Goal: Task Accomplishment & Management: Manage account settings

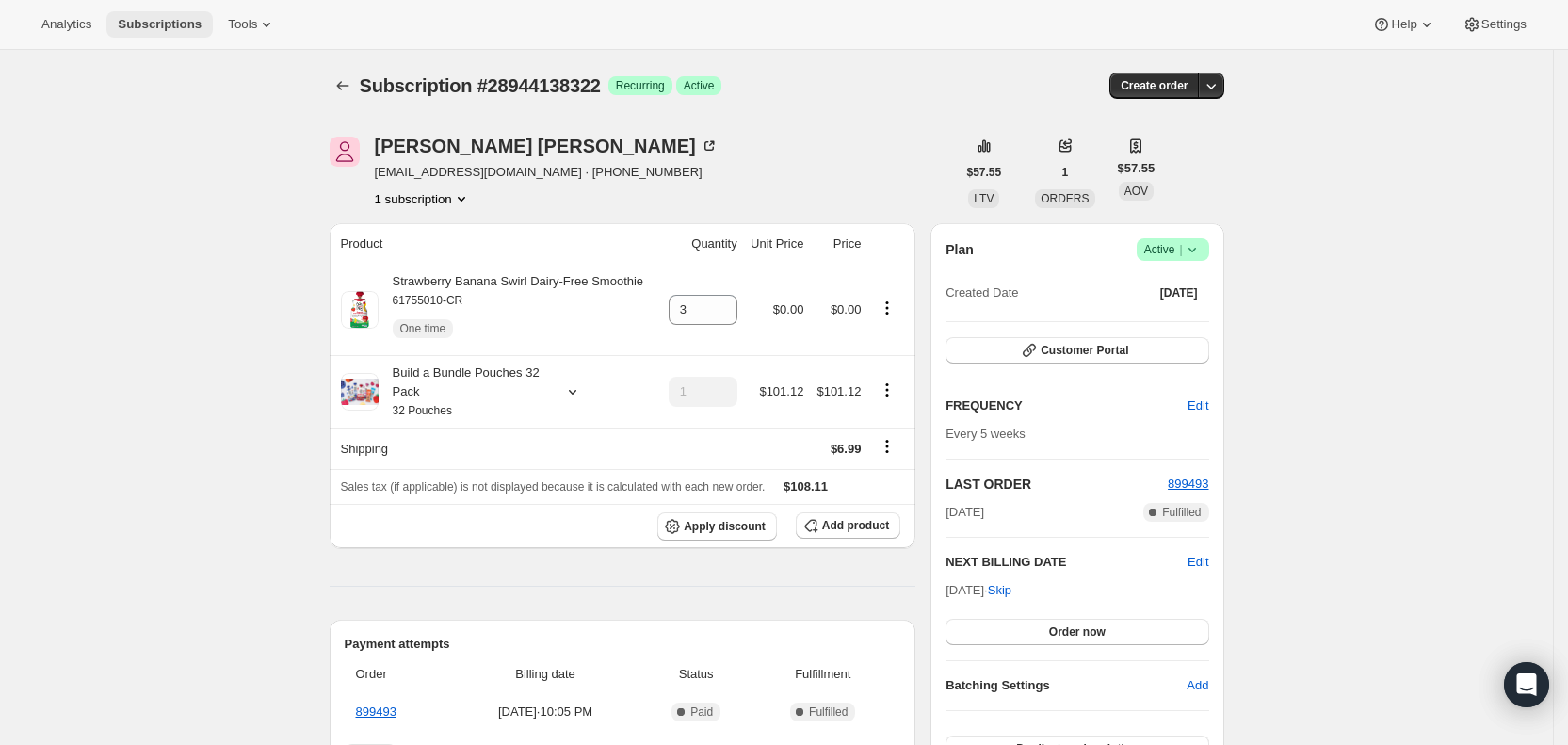
scroll to position [447, 0]
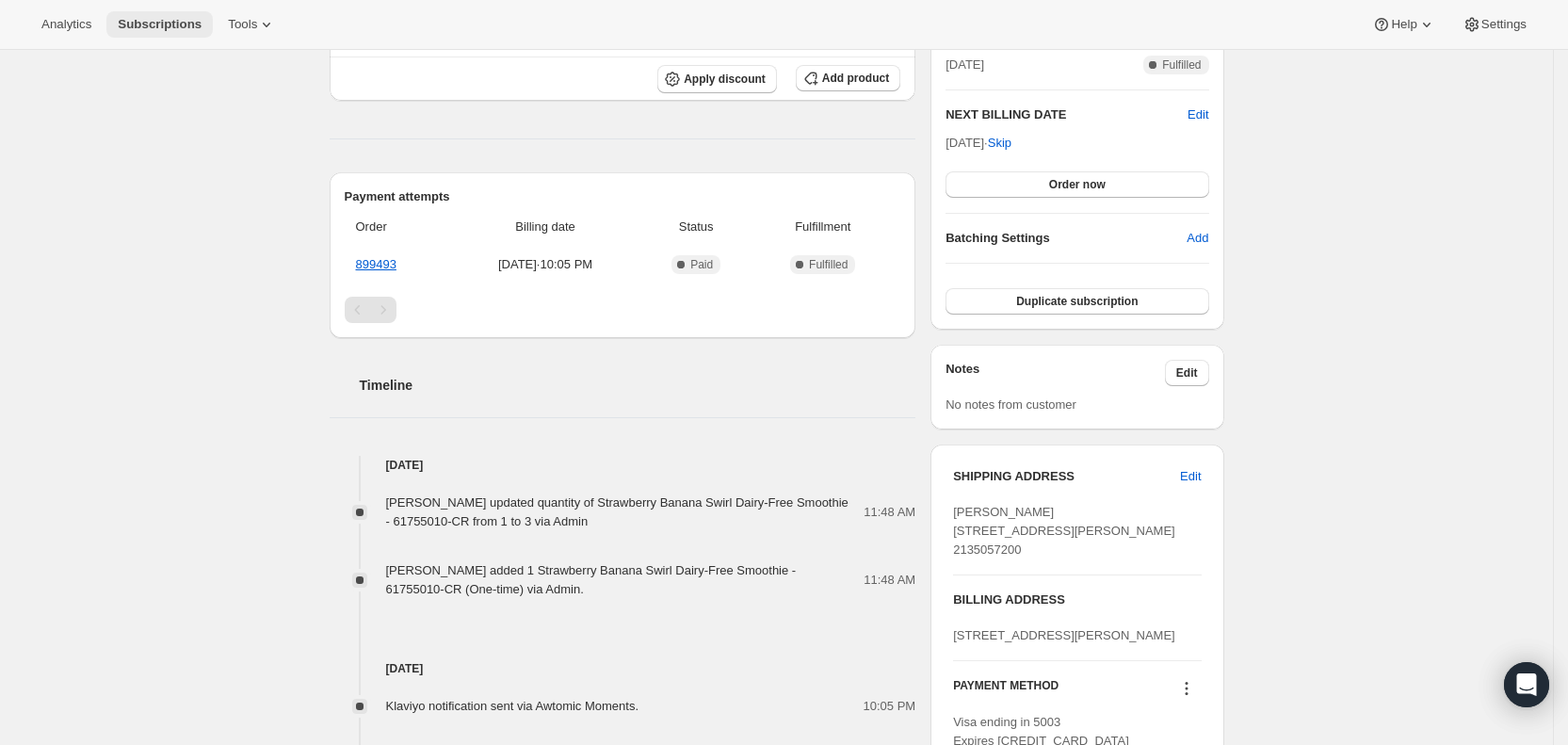
drag, startPoint x: 141, startPoint y: 24, endPoint x: 154, endPoint y: 19, distance: 13.9
click at [144, 22] on span "Subscriptions" at bounding box center [159, 25] width 84 height 15
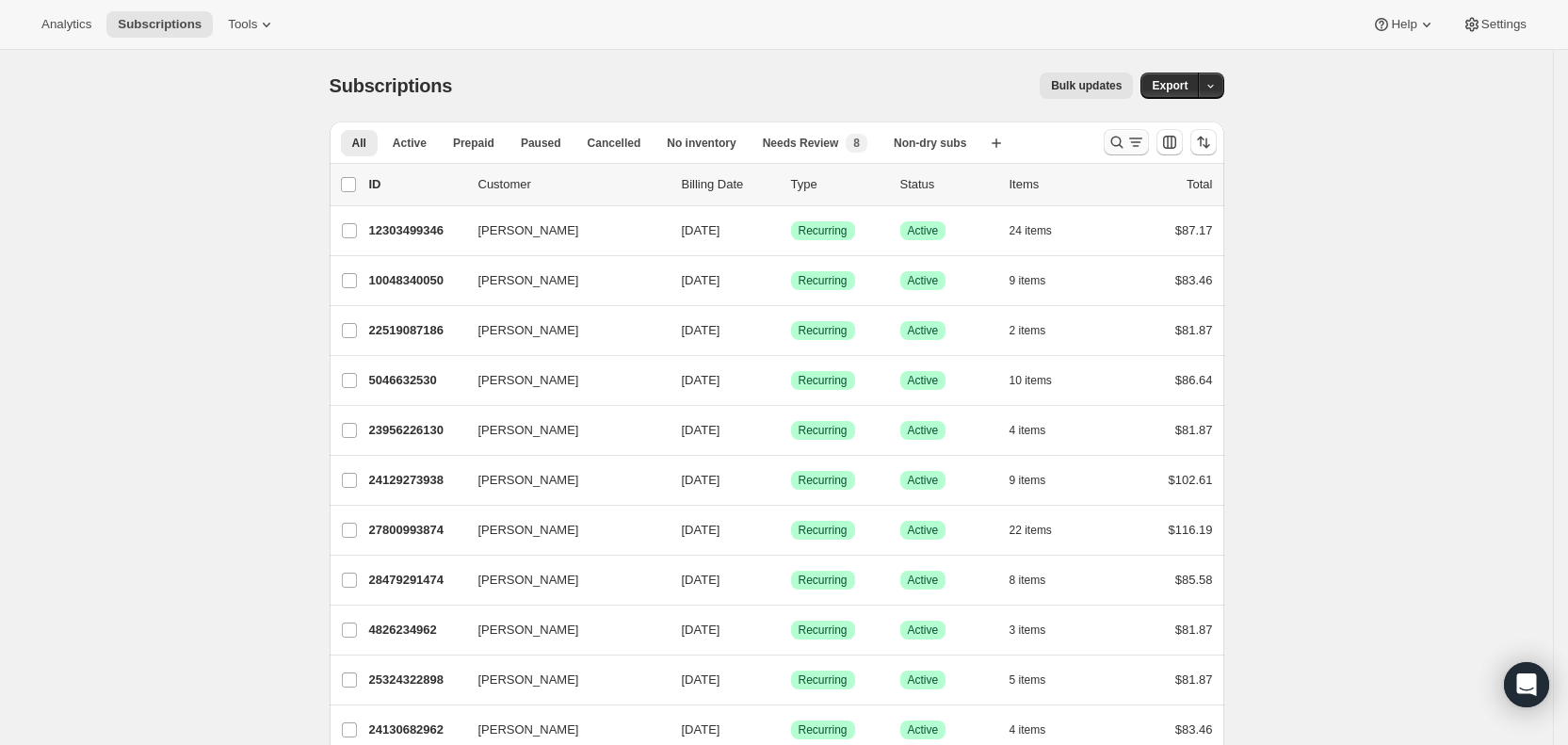
click at [1145, 146] on icon "Search and filter results" at bounding box center [1136, 143] width 19 height 19
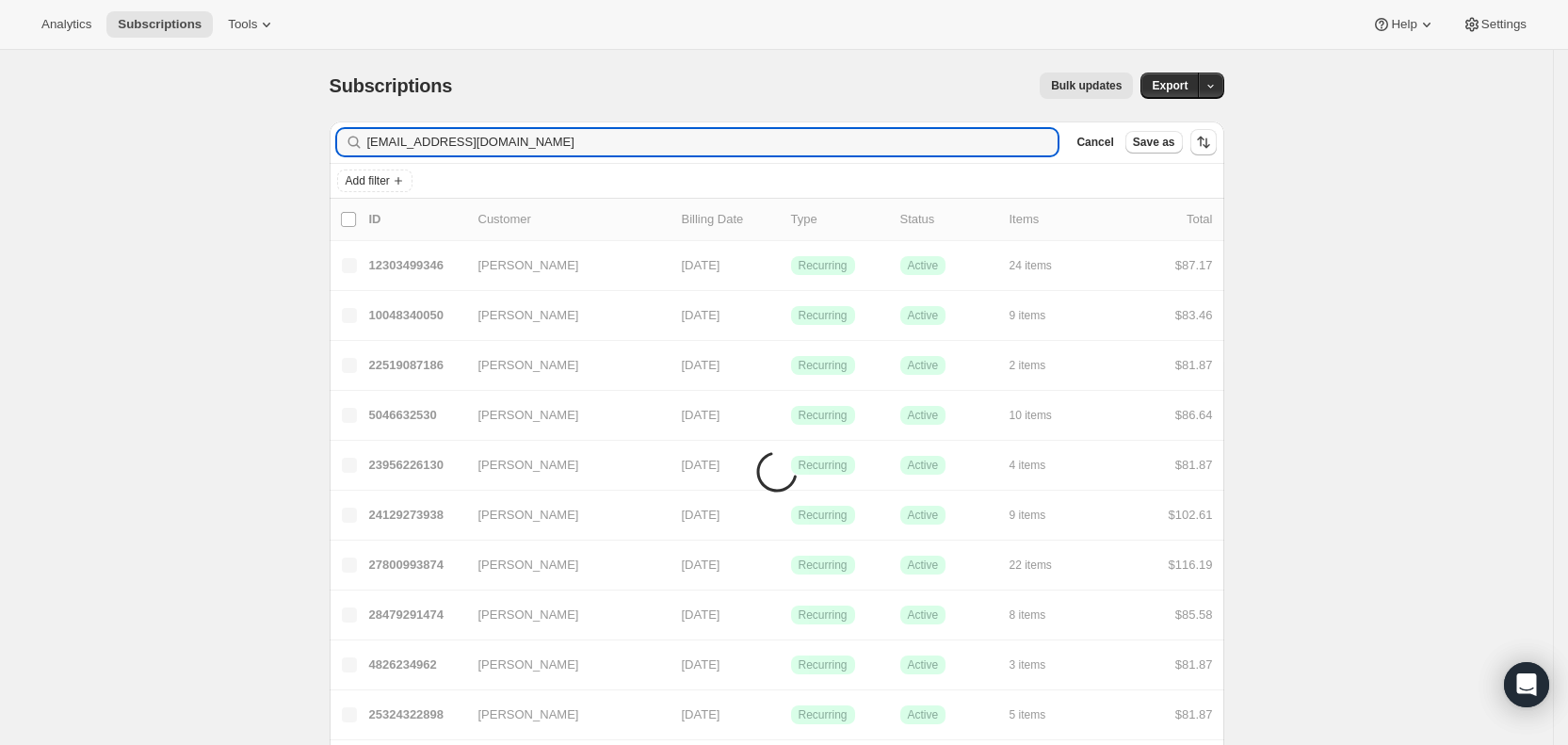
type input "rachelzwickham@gmail.com"
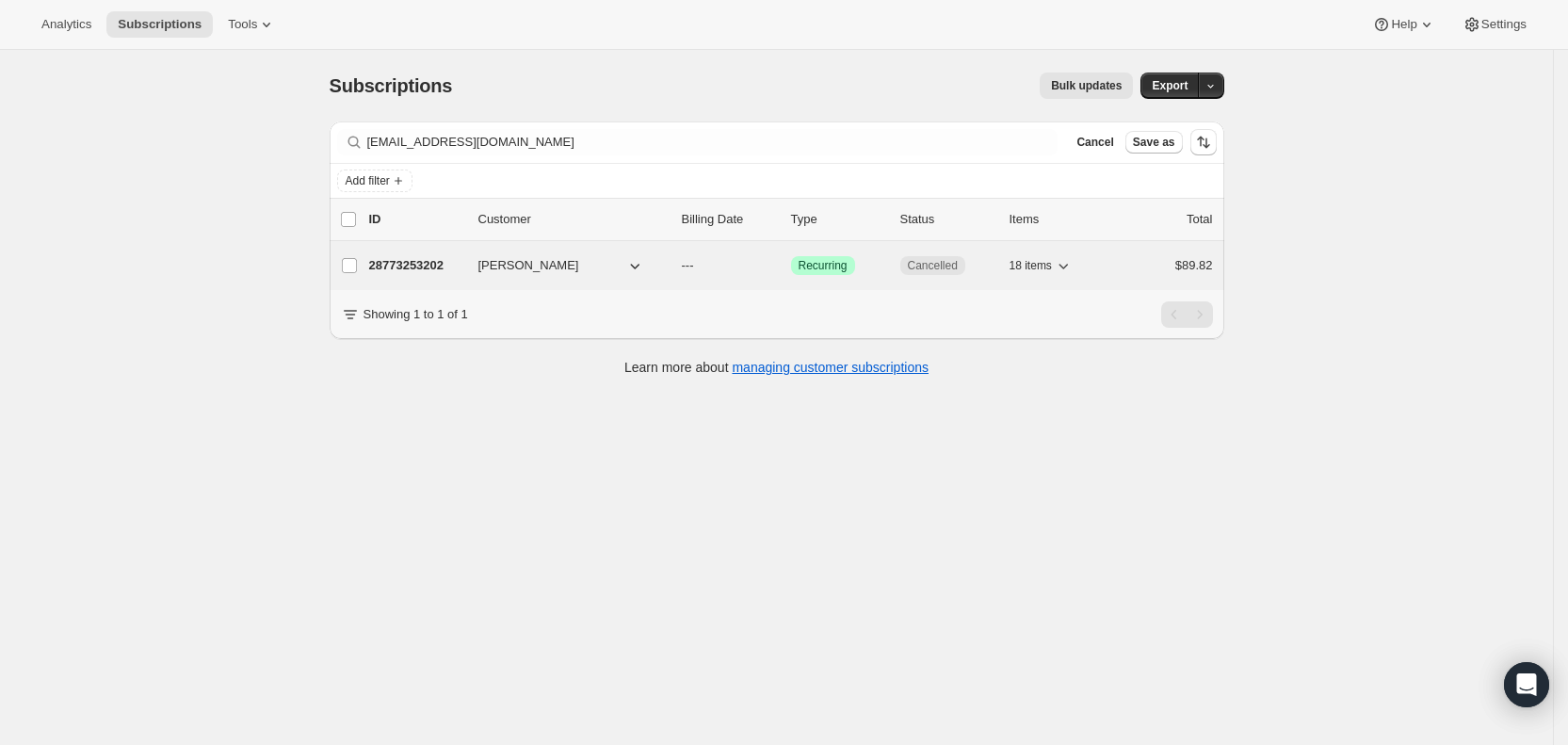
click at [694, 267] on span "---" at bounding box center [688, 265] width 13 height 14
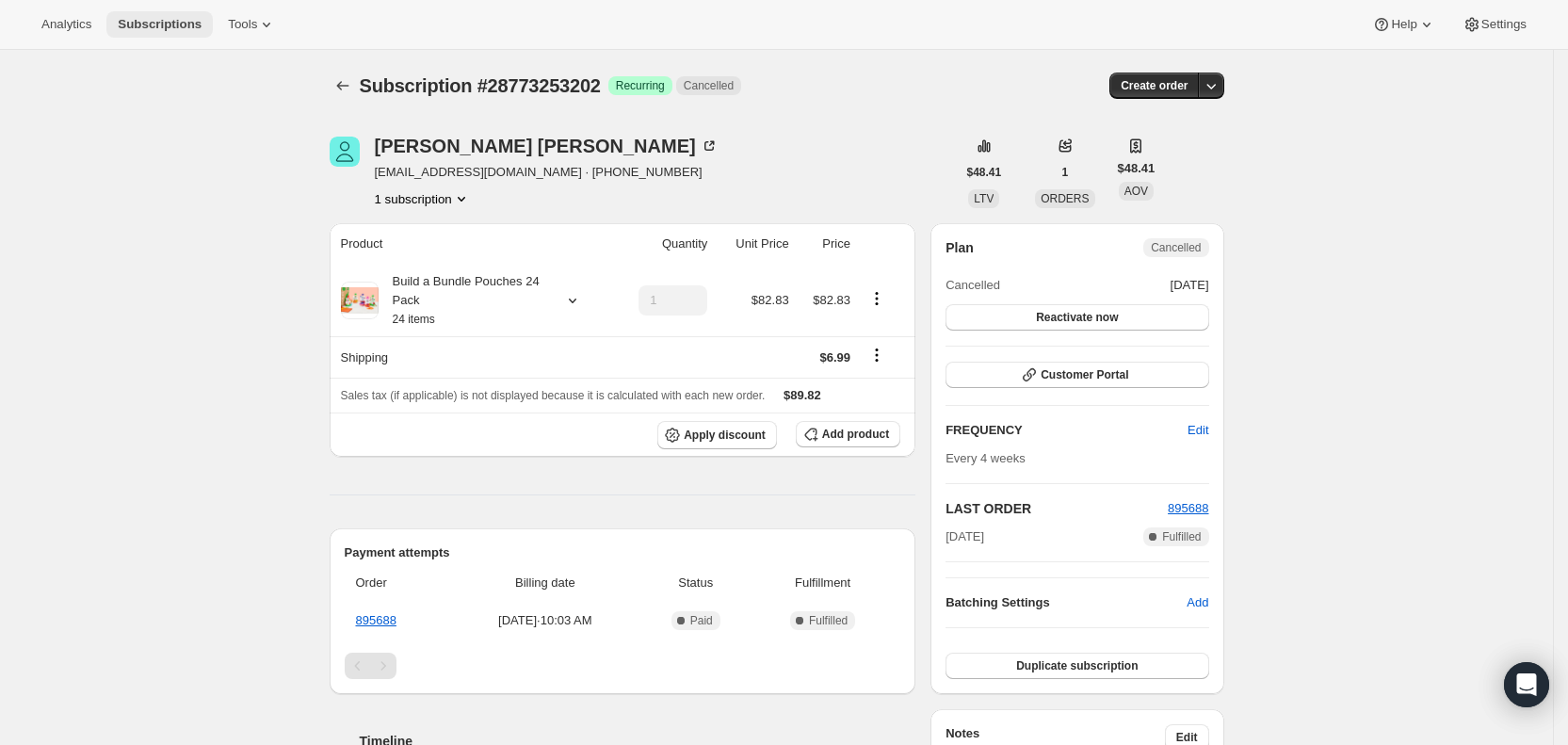
click at [162, 19] on span "Subscriptions" at bounding box center [159, 25] width 84 height 15
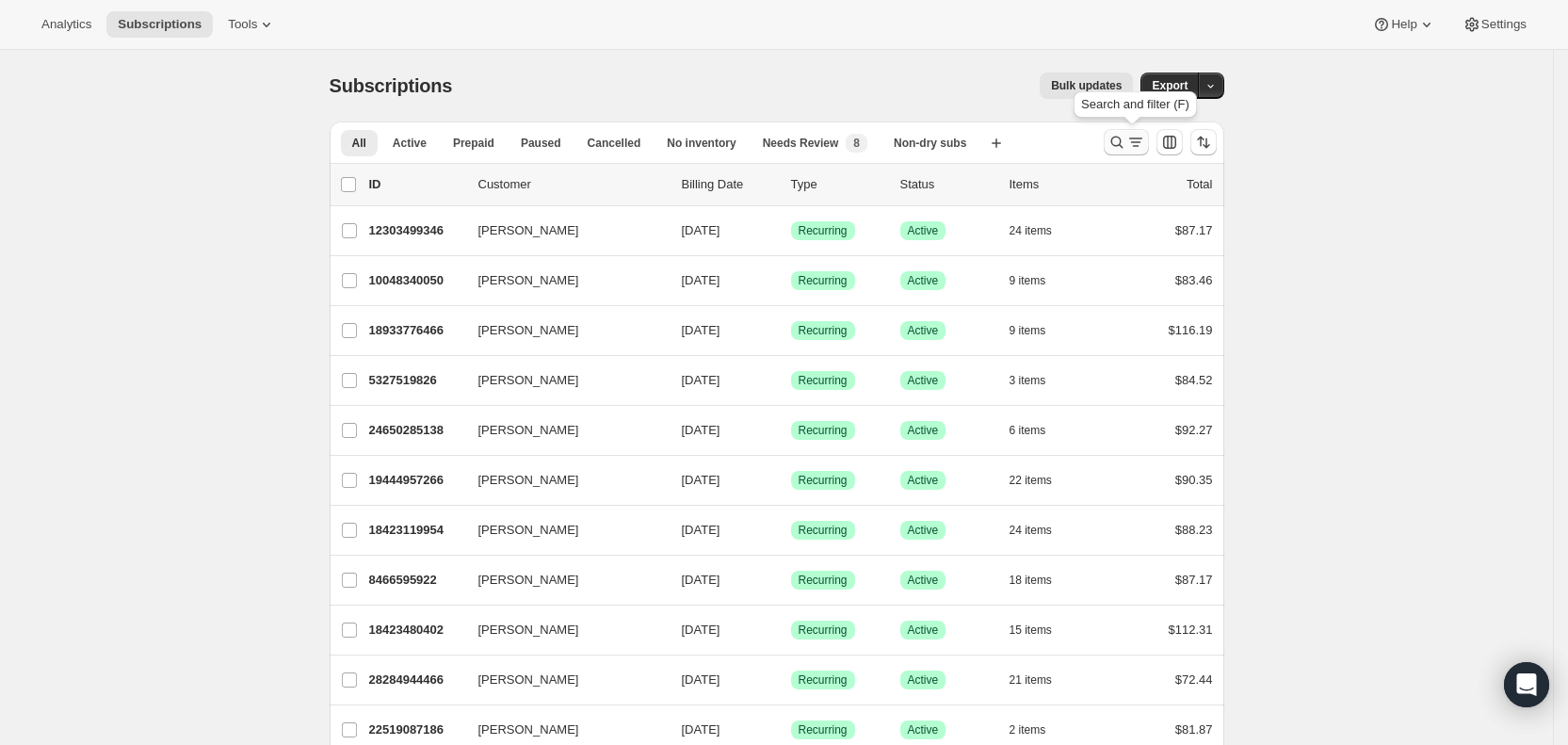
click at [1135, 138] on icon "Search and filter results" at bounding box center [1136, 143] width 19 height 19
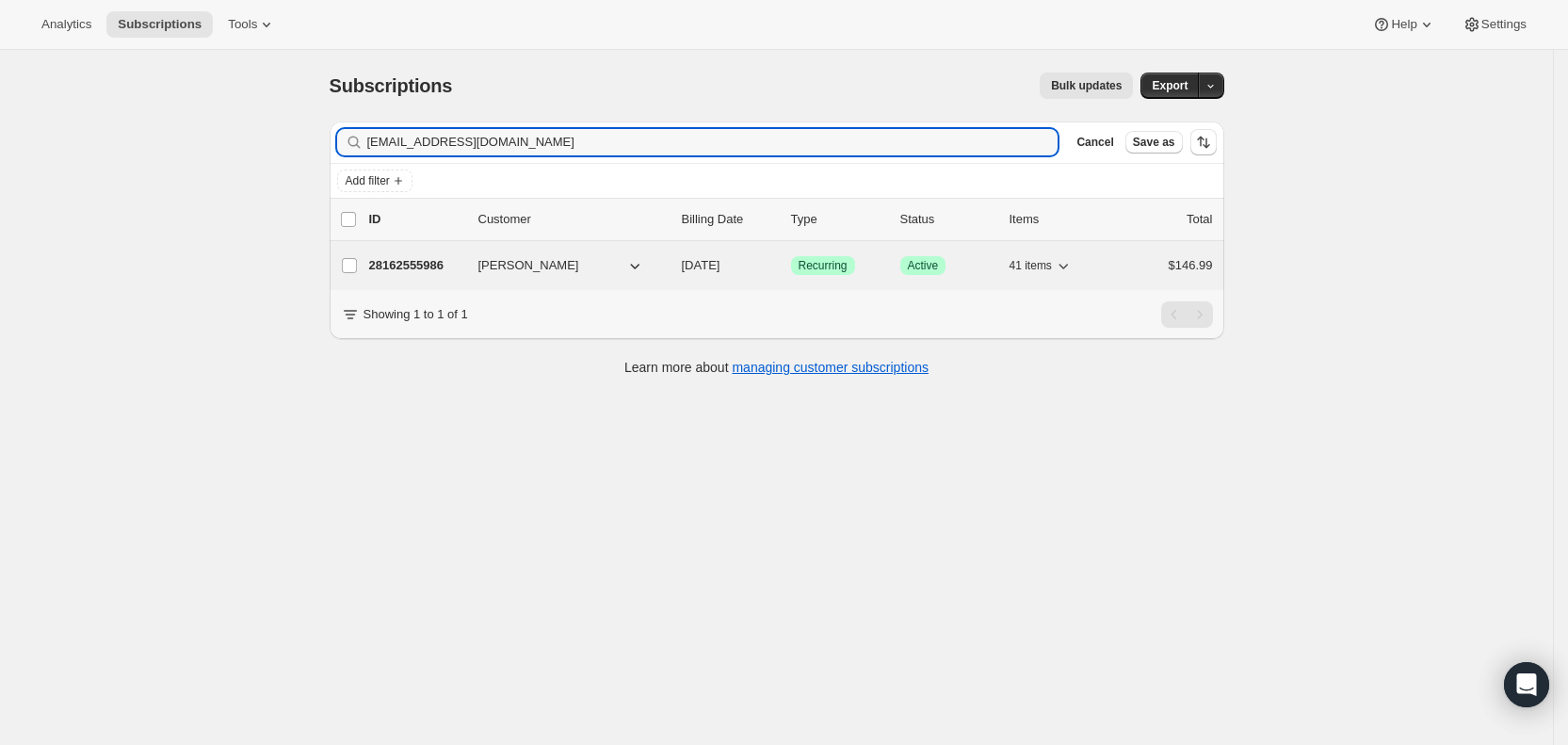
type input "hello@foragepapeco.com"
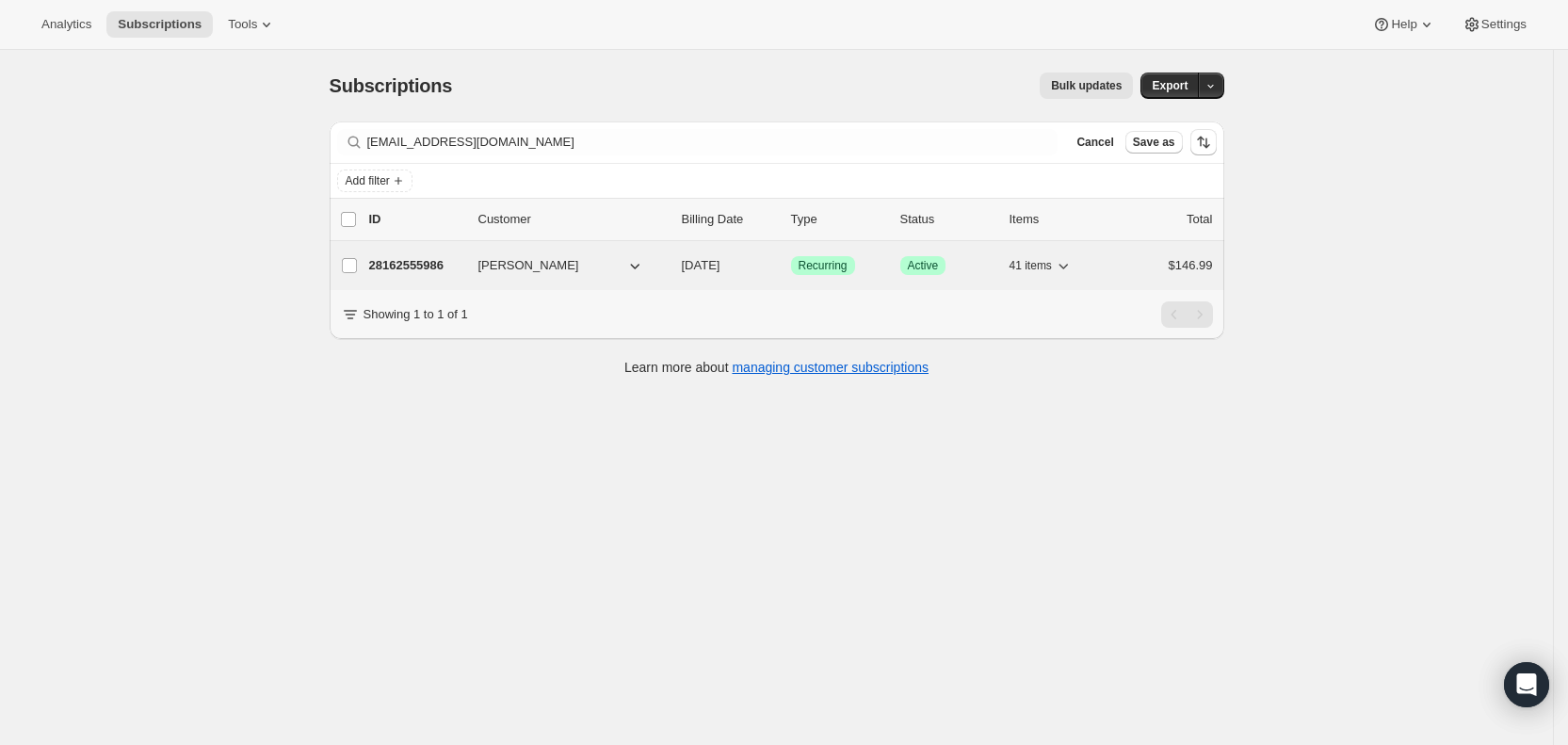
click at [720, 264] on span "10/10/2025" at bounding box center [701, 265] width 39 height 14
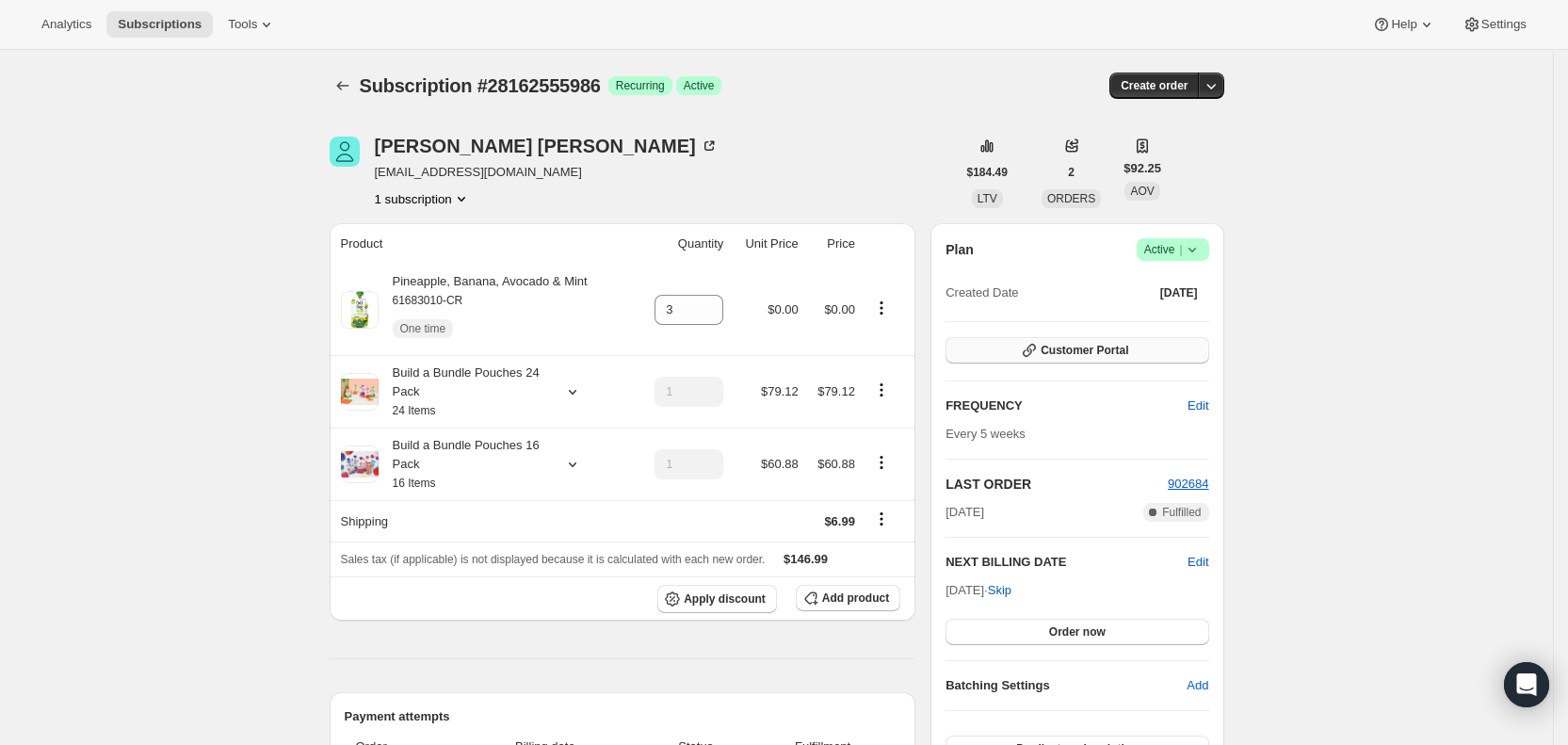
click at [1155, 349] on button "Customer Portal" at bounding box center [1077, 350] width 263 height 26
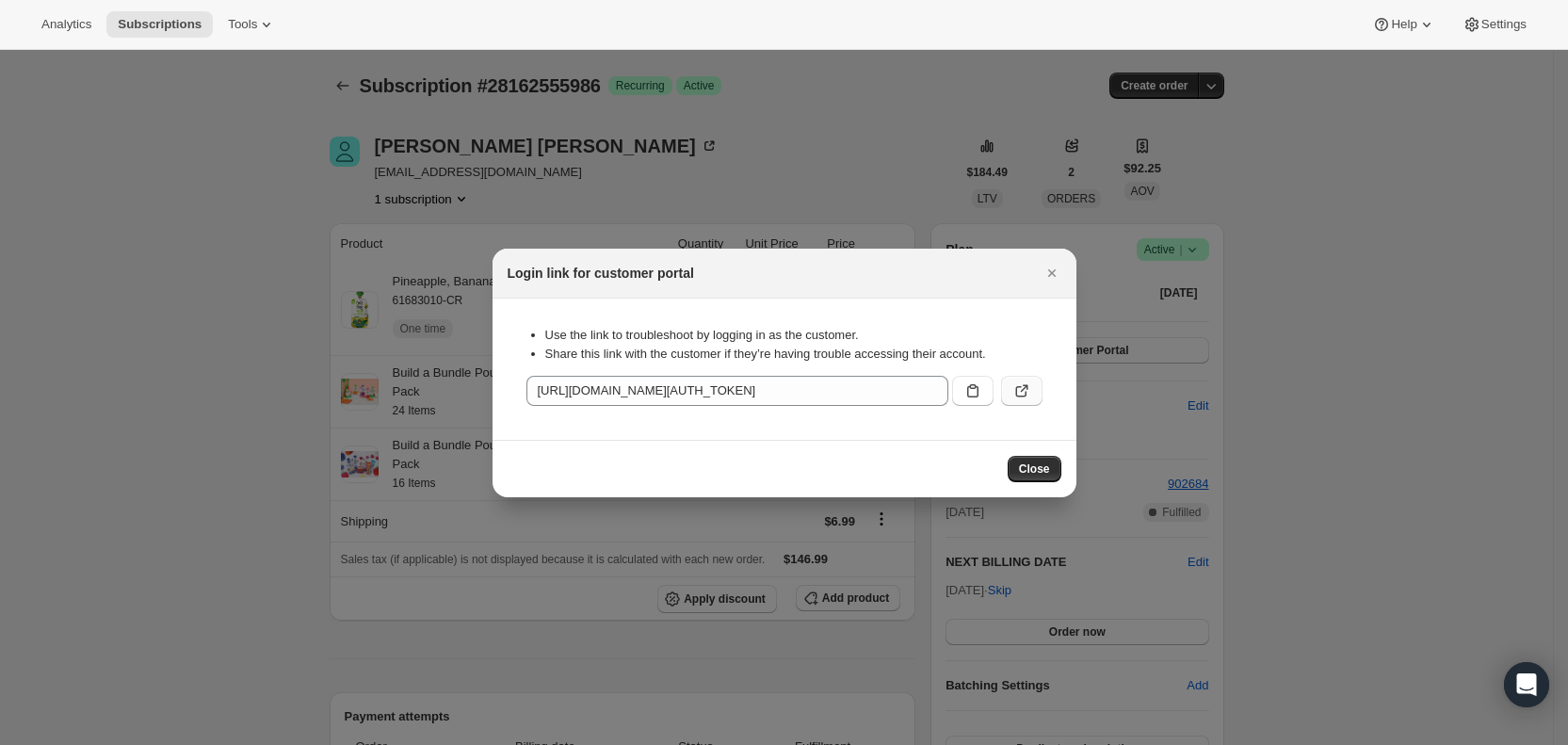
click at [1020, 385] on icon ":rpl:" at bounding box center [1022, 391] width 19 height 19
click at [1053, 270] on icon "Close" at bounding box center [1052, 274] width 19 height 19
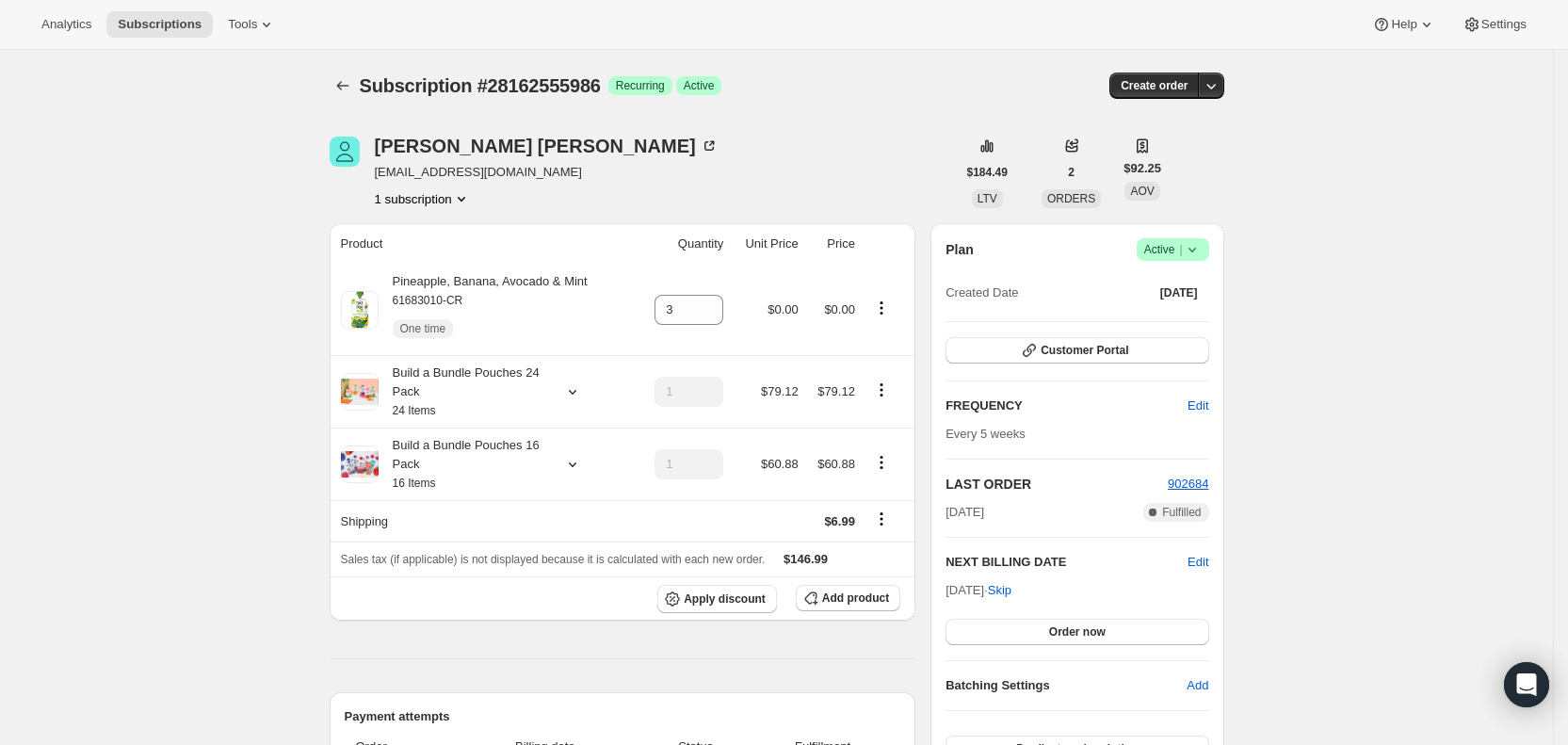
click at [1202, 246] on icon at bounding box center [1192, 250] width 19 height 19
click at [1163, 314] on span "Cancel subscription" at bounding box center [1180, 319] width 106 height 14
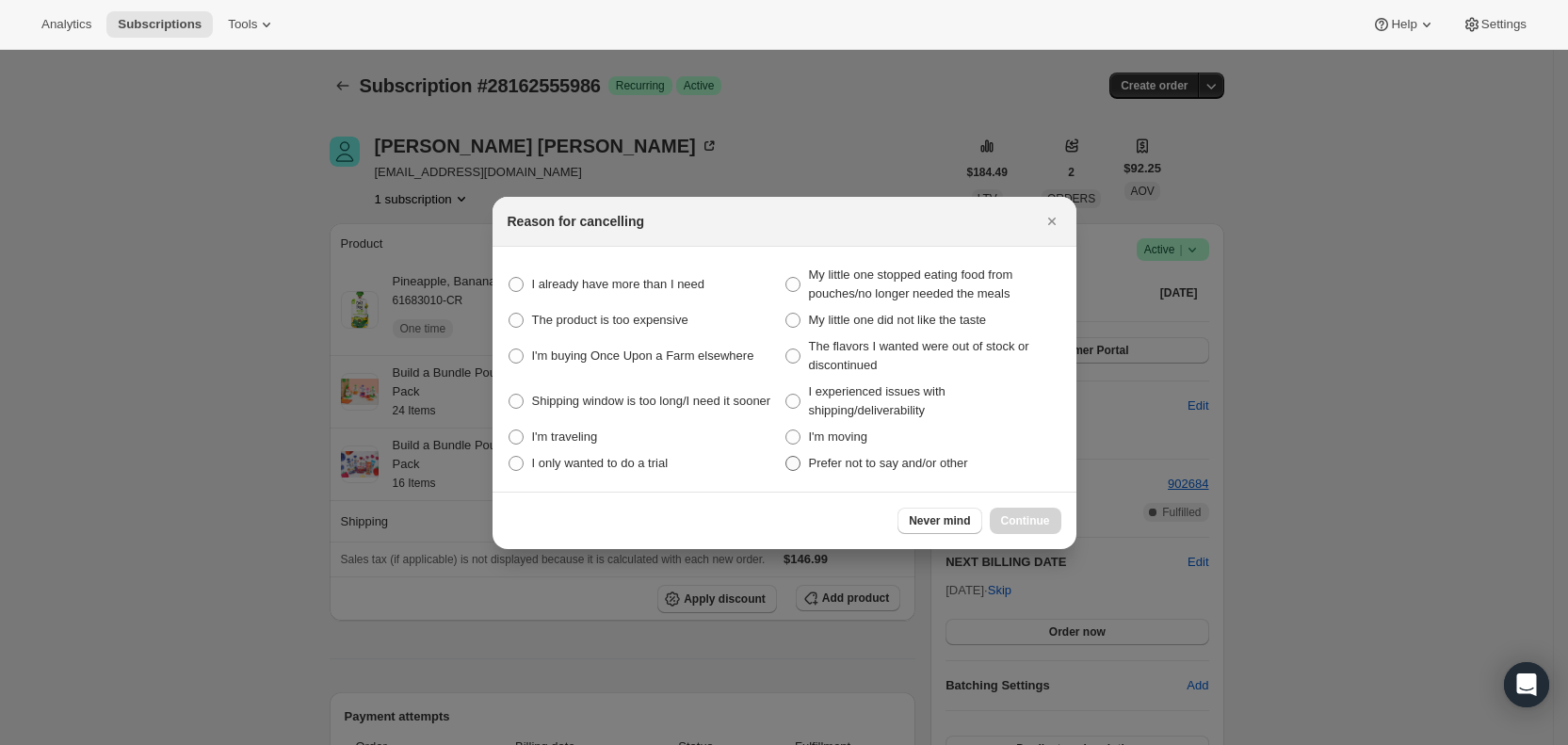
click at [801, 459] on label "Prefer not to say and/or other" at bounding box center [922, 463] width 276 height 26
click at [786, 457] on other "Prefer not to say and/or other" at bounding box center [785, 456] width 1 height 1
radio other "true"
click at [1029, 517] on span "Continue" at bounding box center [1025, 521] width 49 height 15
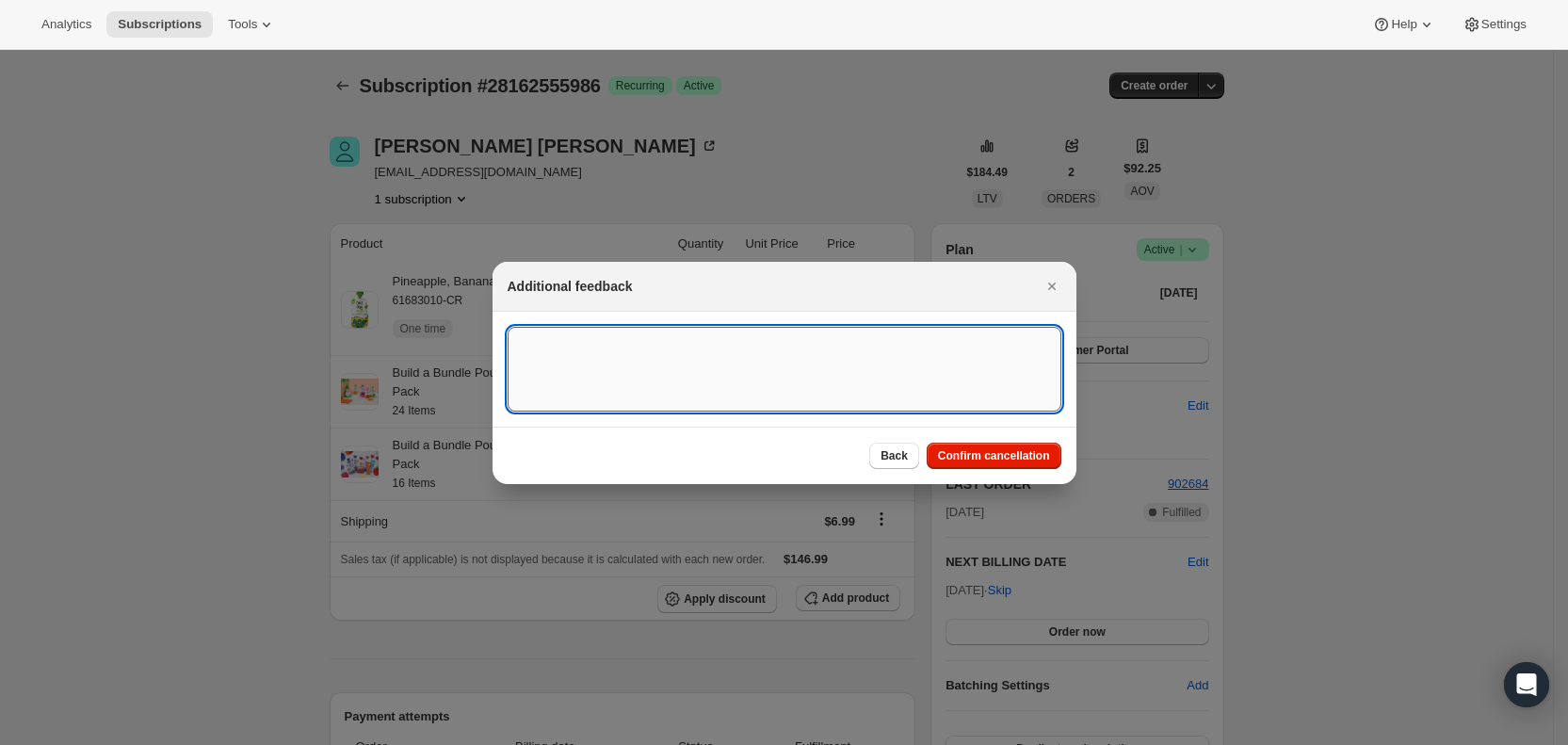
click at [545, 335] on textarea ":rp9:" at bounding box center [784, 369] width 554 height 85
type textarea "customer request SY"
click at [996, 451] on span "Confirm cancellation" at bounding box center [994, 456] width 112 height 15
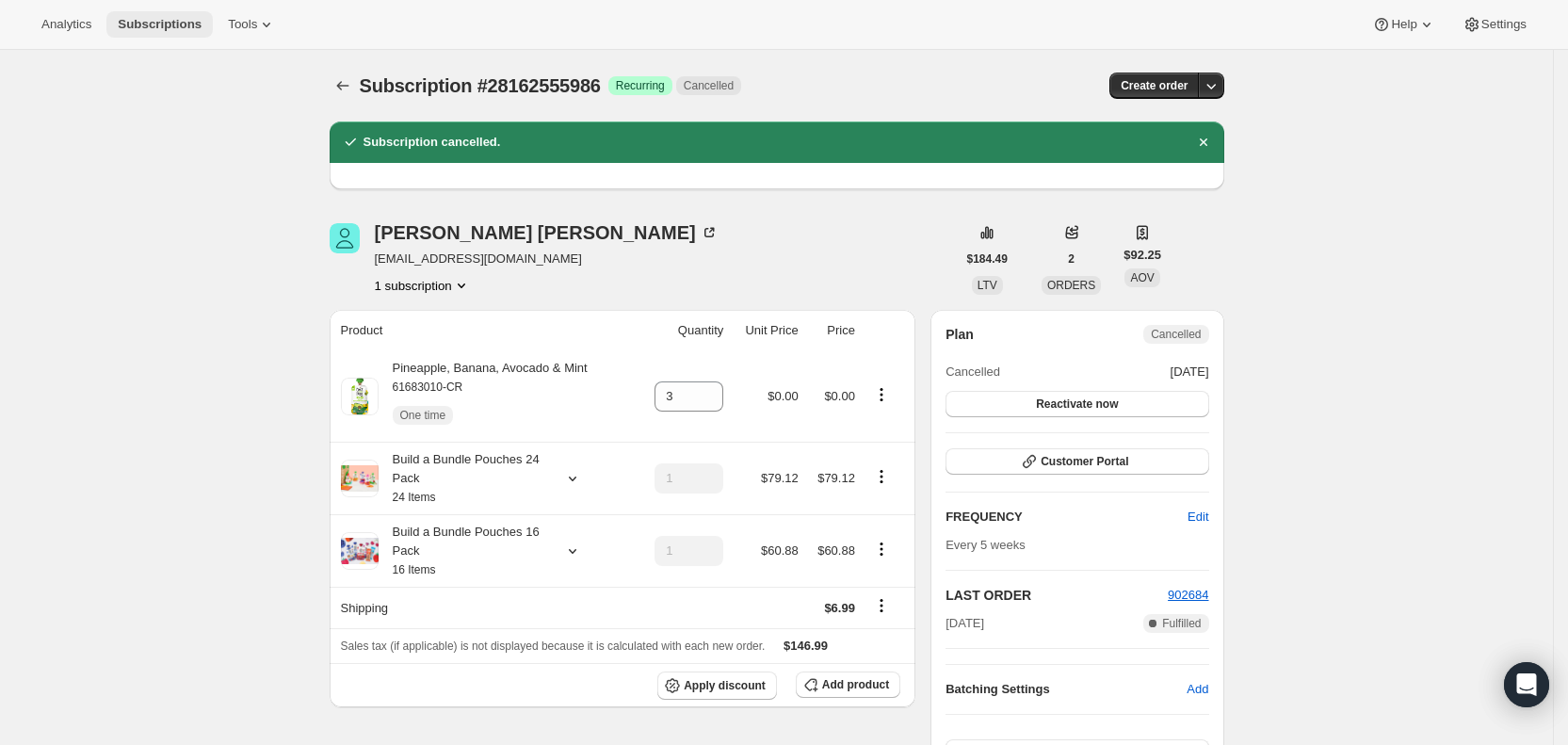
click at [171, 20] on span "Subscriptions" at bounding box center [159, 25] width 84 height 15
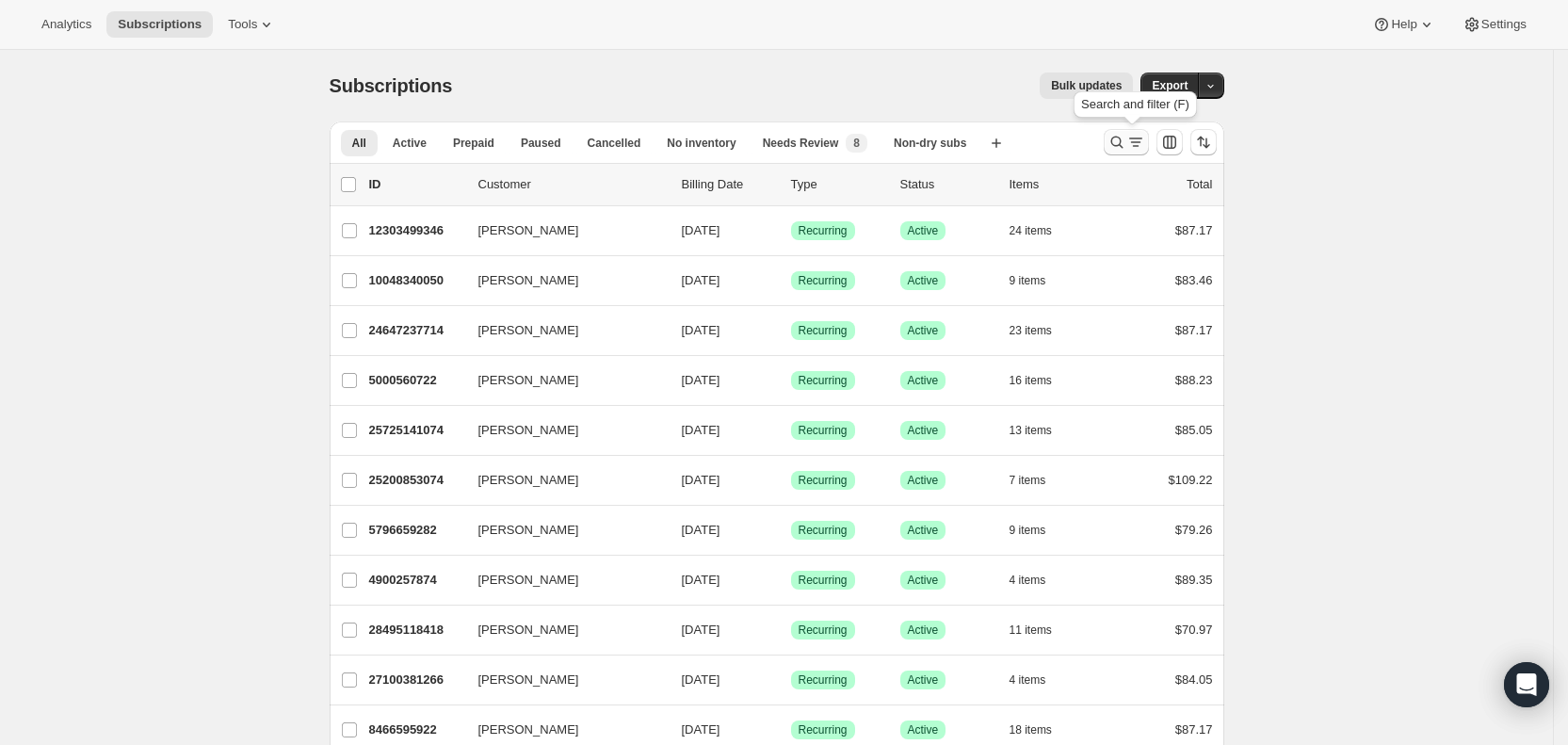
click at [1126, 141] on icon "Search and filter results" at bounding box center [1117, 143] width 19 height 19
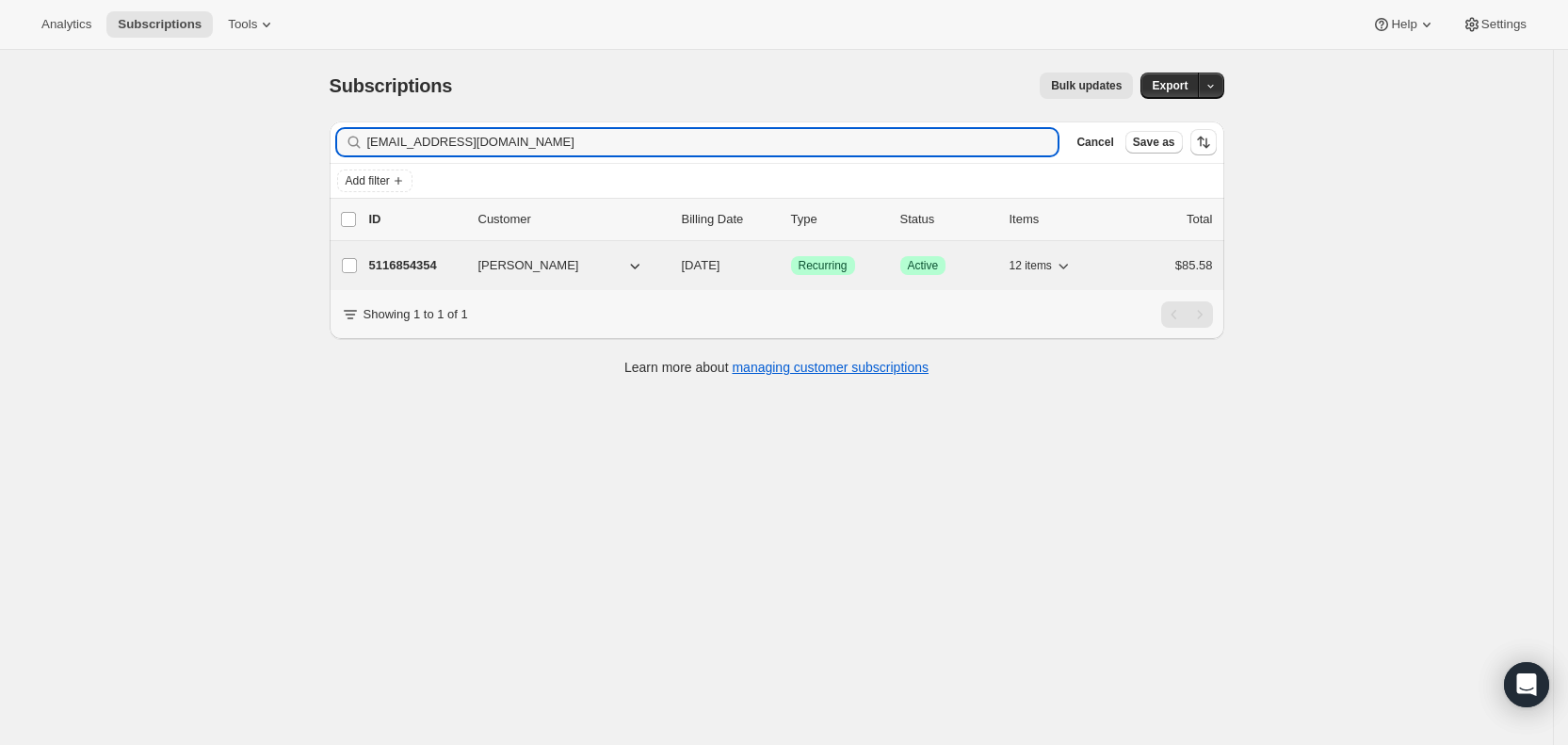
type input "conni3@gmail.com"
click at [720, 272] on span "10/02/2025" at bounding box center [701, 265] width 39 height 14
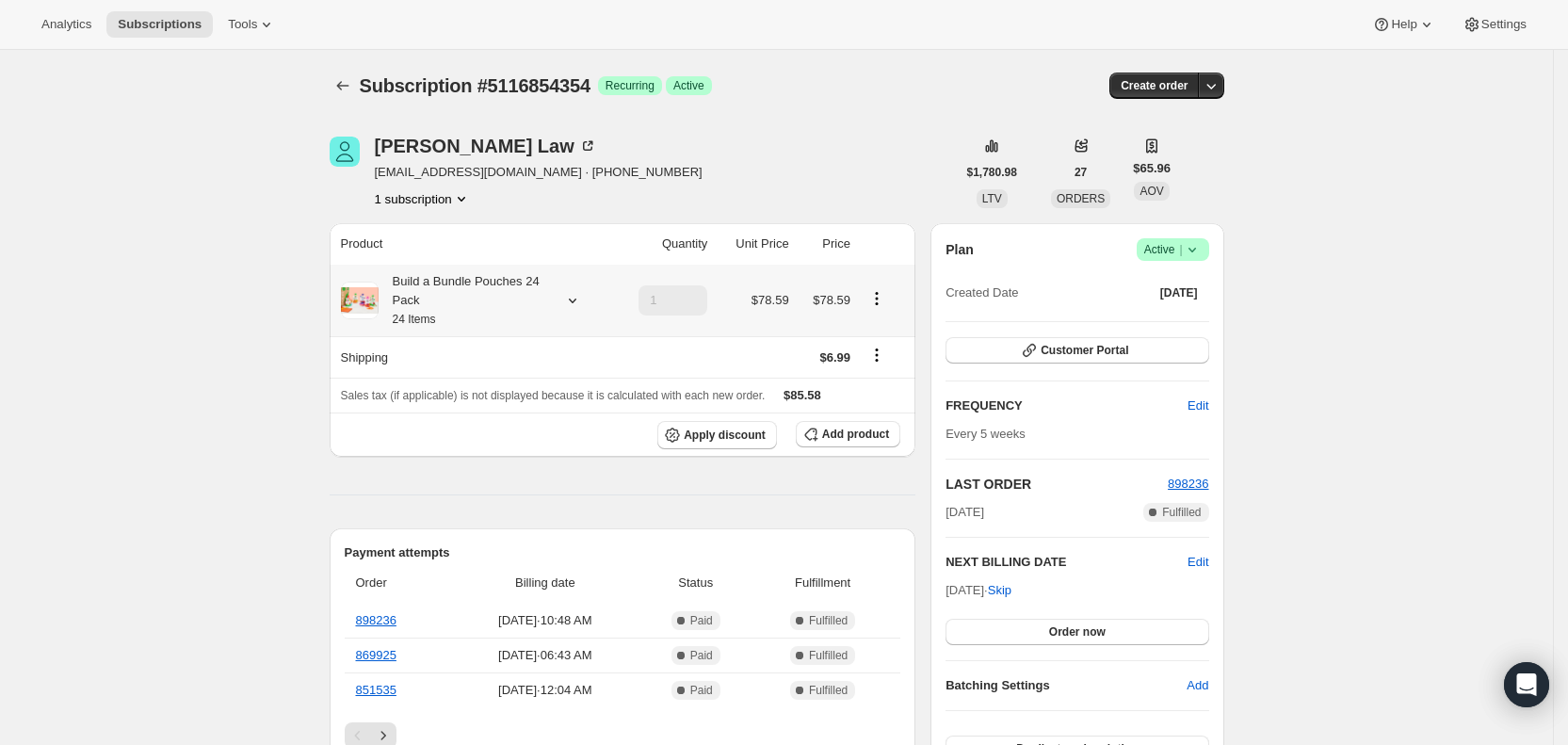
click at [576, 301] on icon at bounding box center [573, 301] width 19 height 19
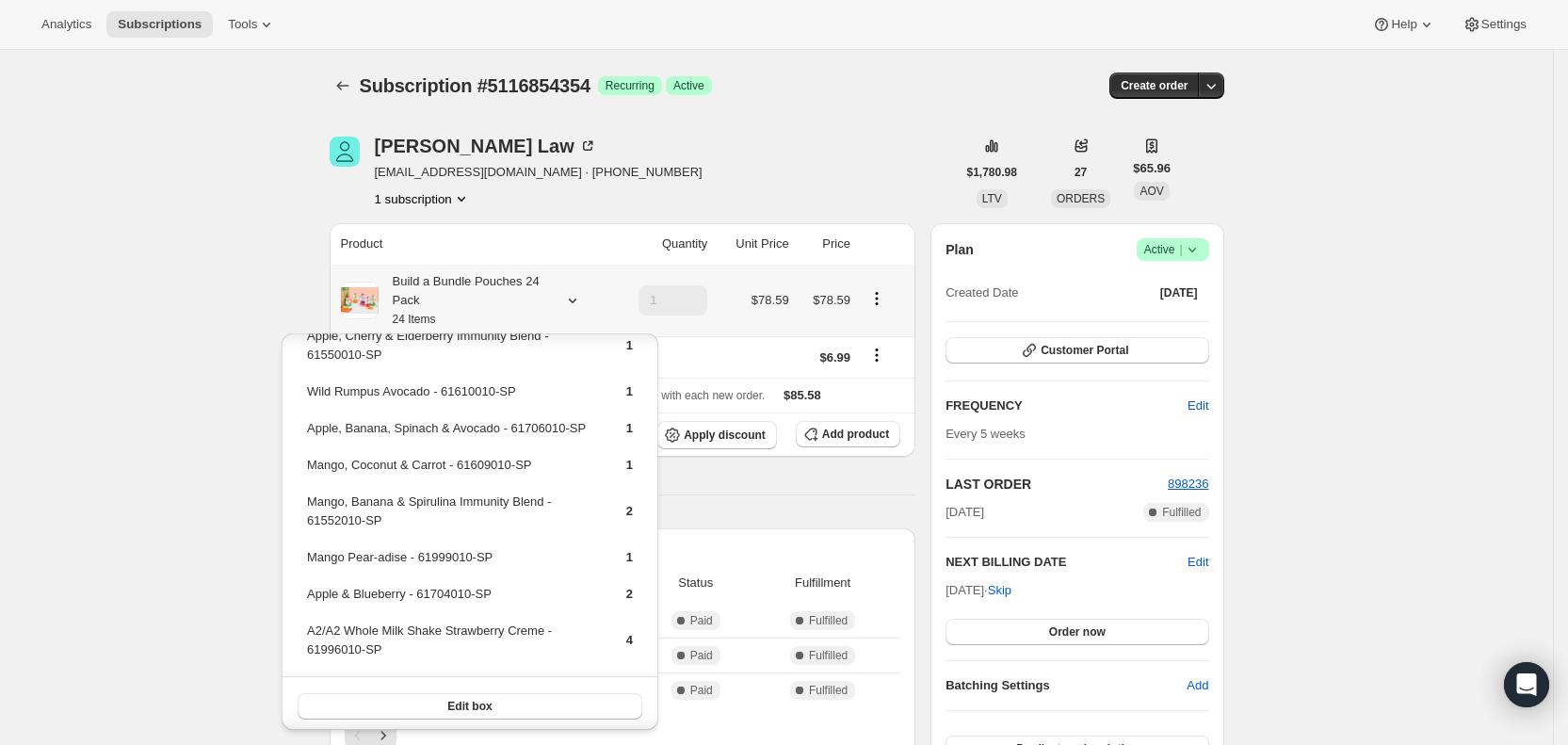
scroll to position [203, 0]
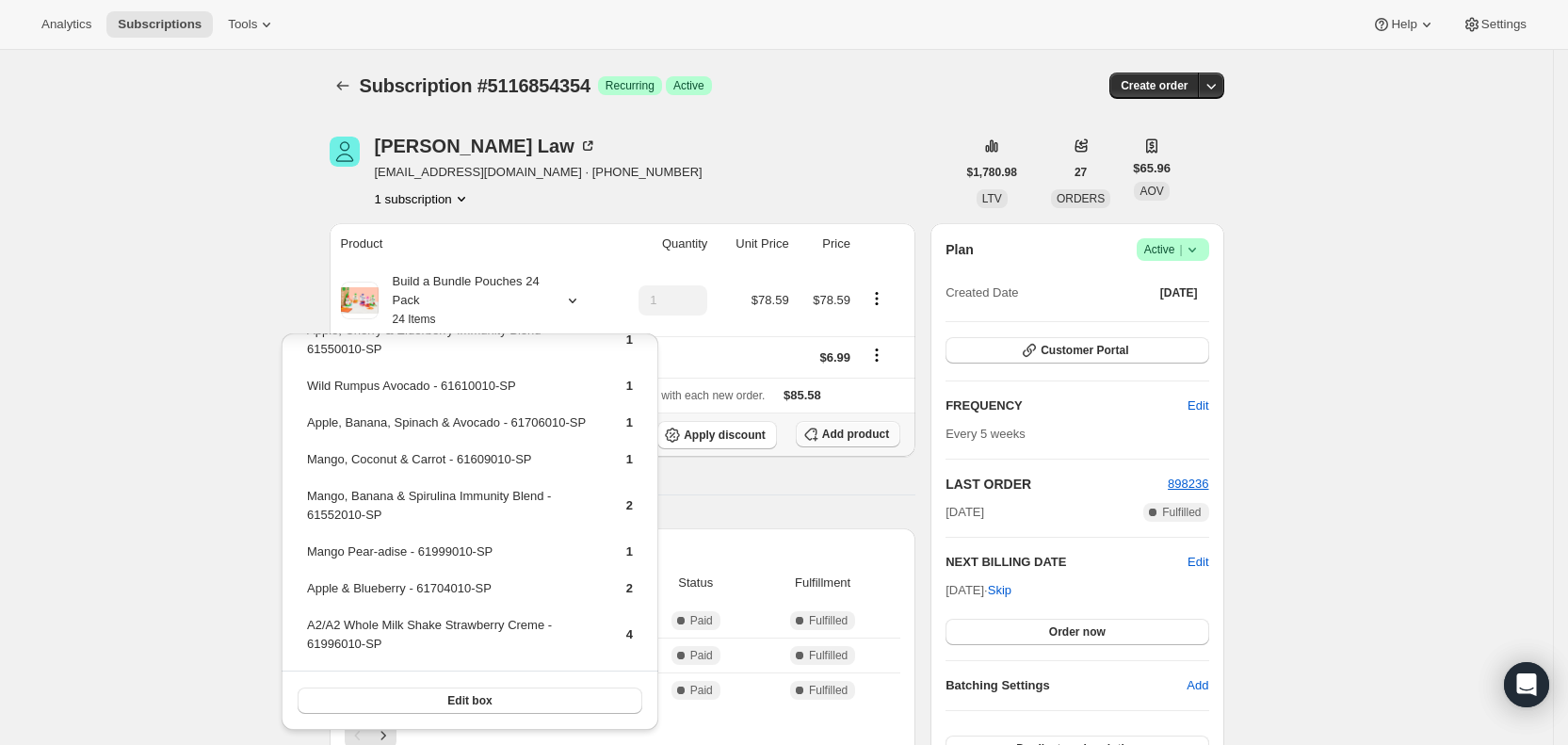
click at [858, 432] on span "Add product" at bounding box center [855, 435] width 66 height 15
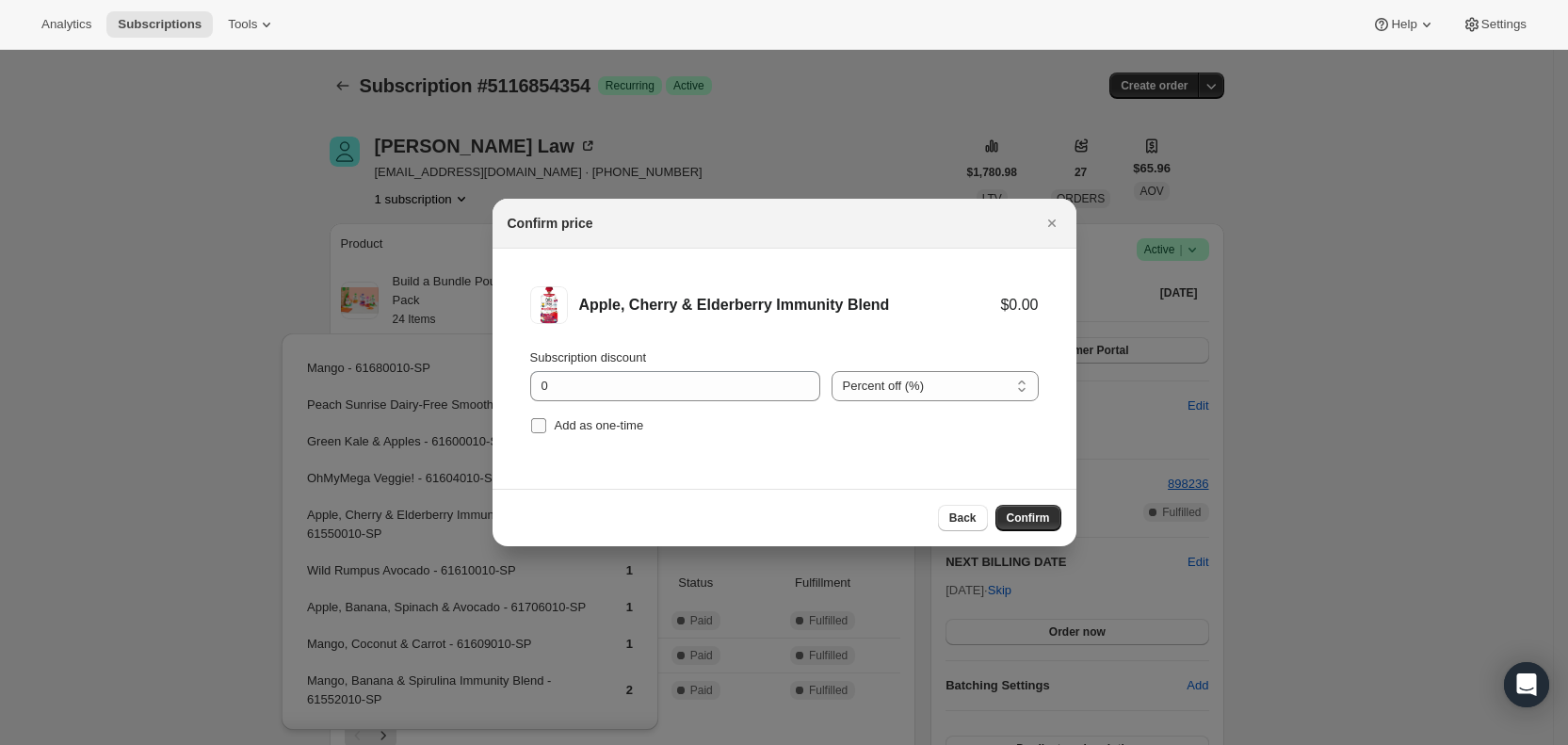
click at [537, 424] on input "Add as one-time" at bounding box center [538, 426] width 15 height 15
checkbox input "true"
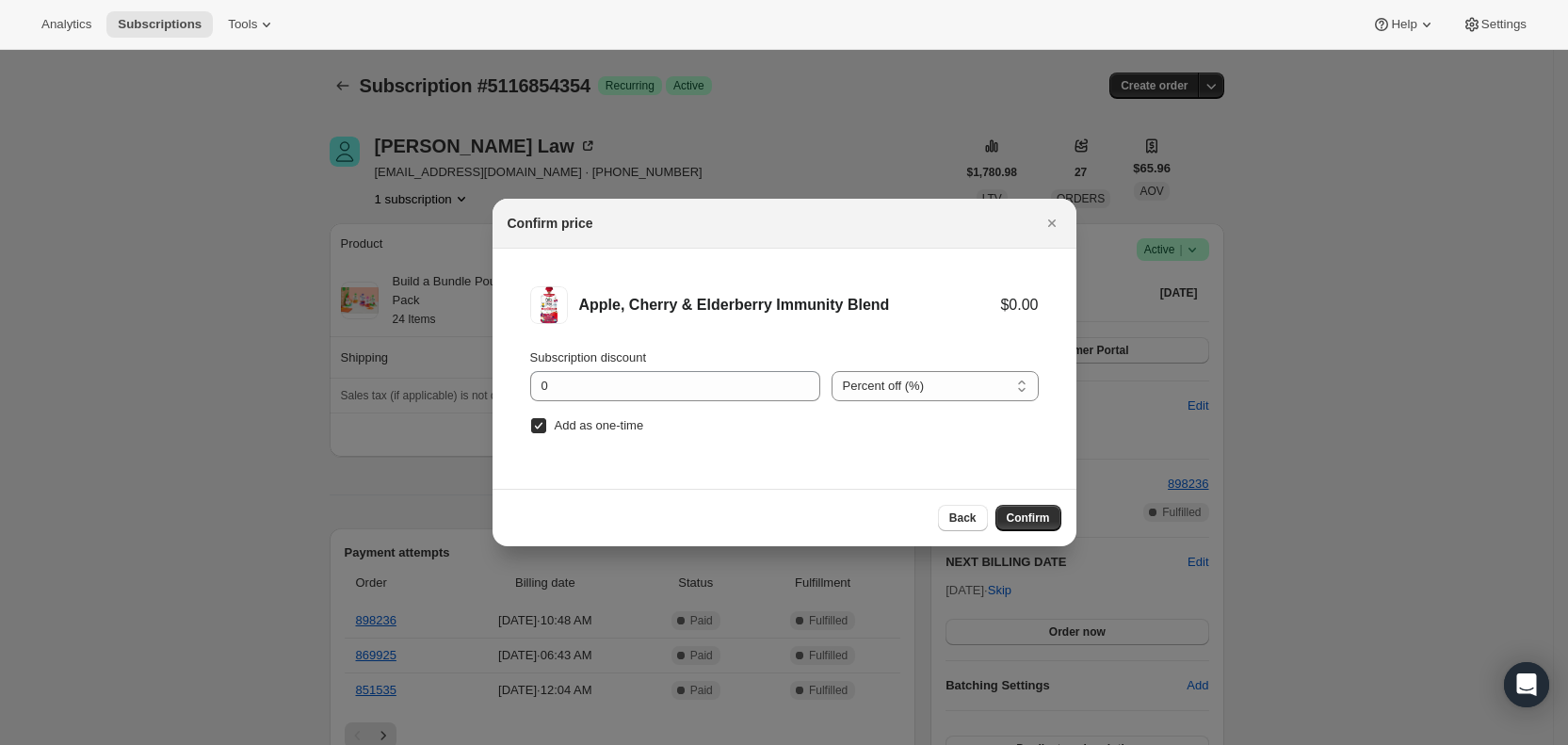
click at [1045, 519] on span "Confirm" at bounding box center [1028, 519] width 43 height 15
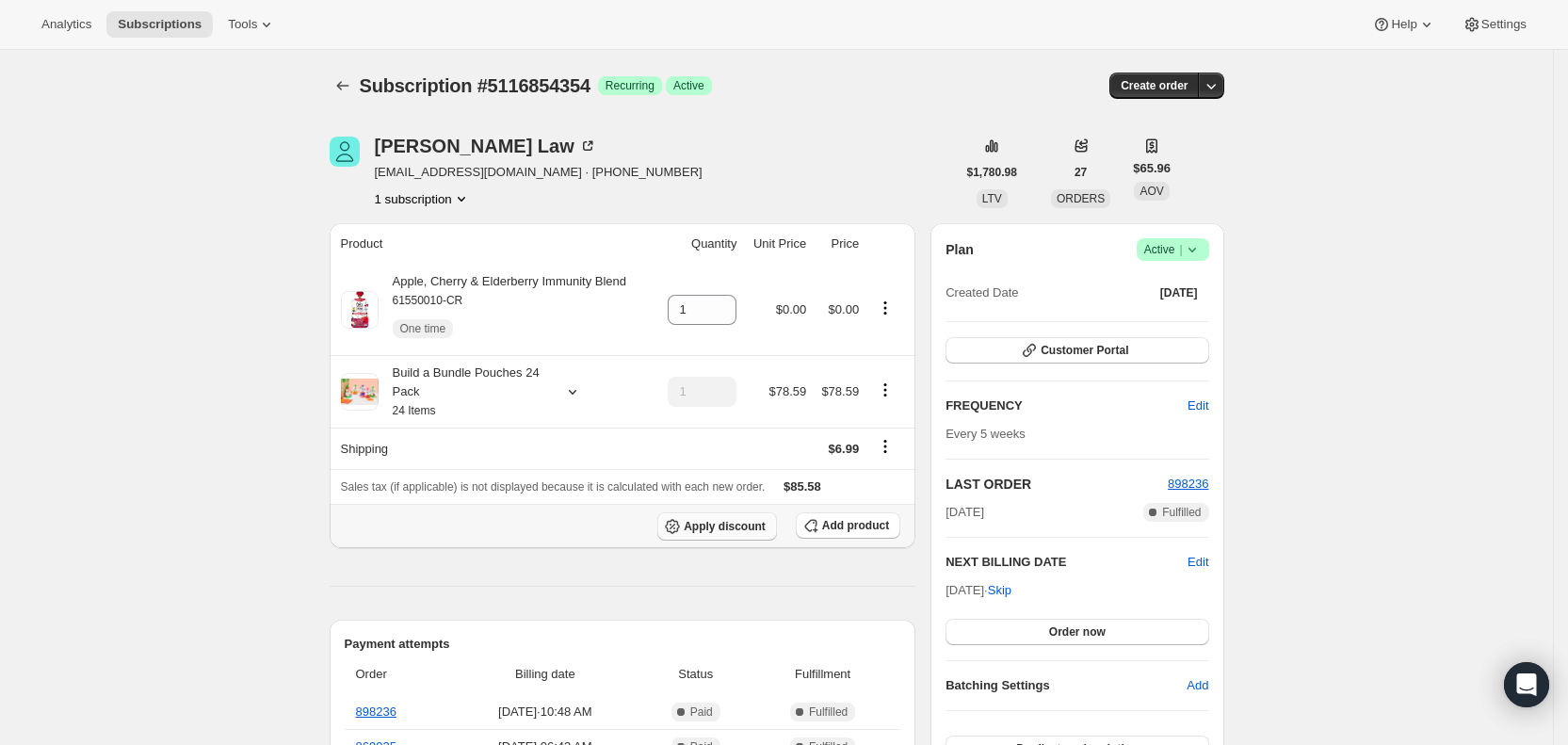
click at [744, 529] on span "Apply discount" at bounding box center [724, 527] width 82 height 15
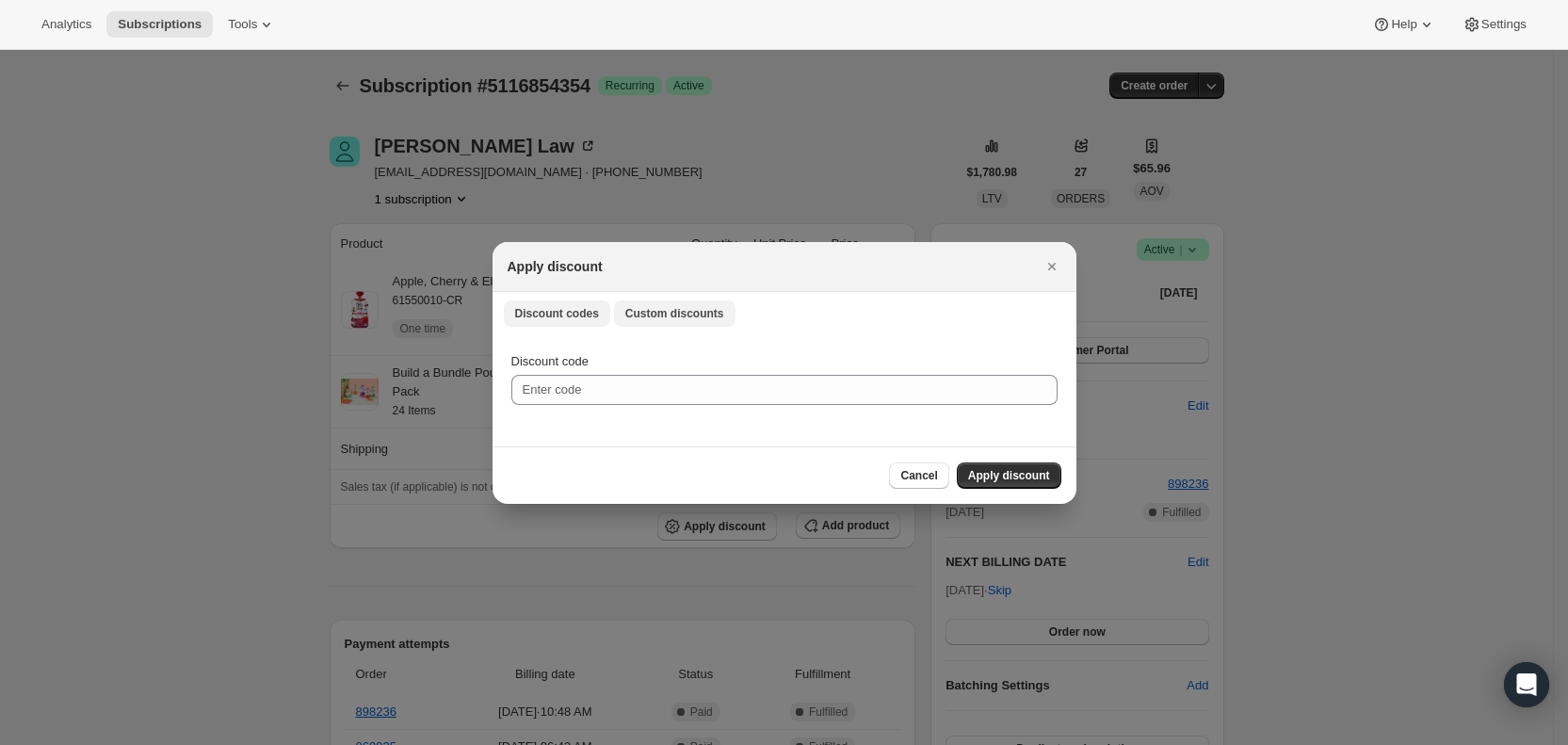
click at [695, 322] on button "Custom discounts" at bounding box center [674, 313] width 121 height 26
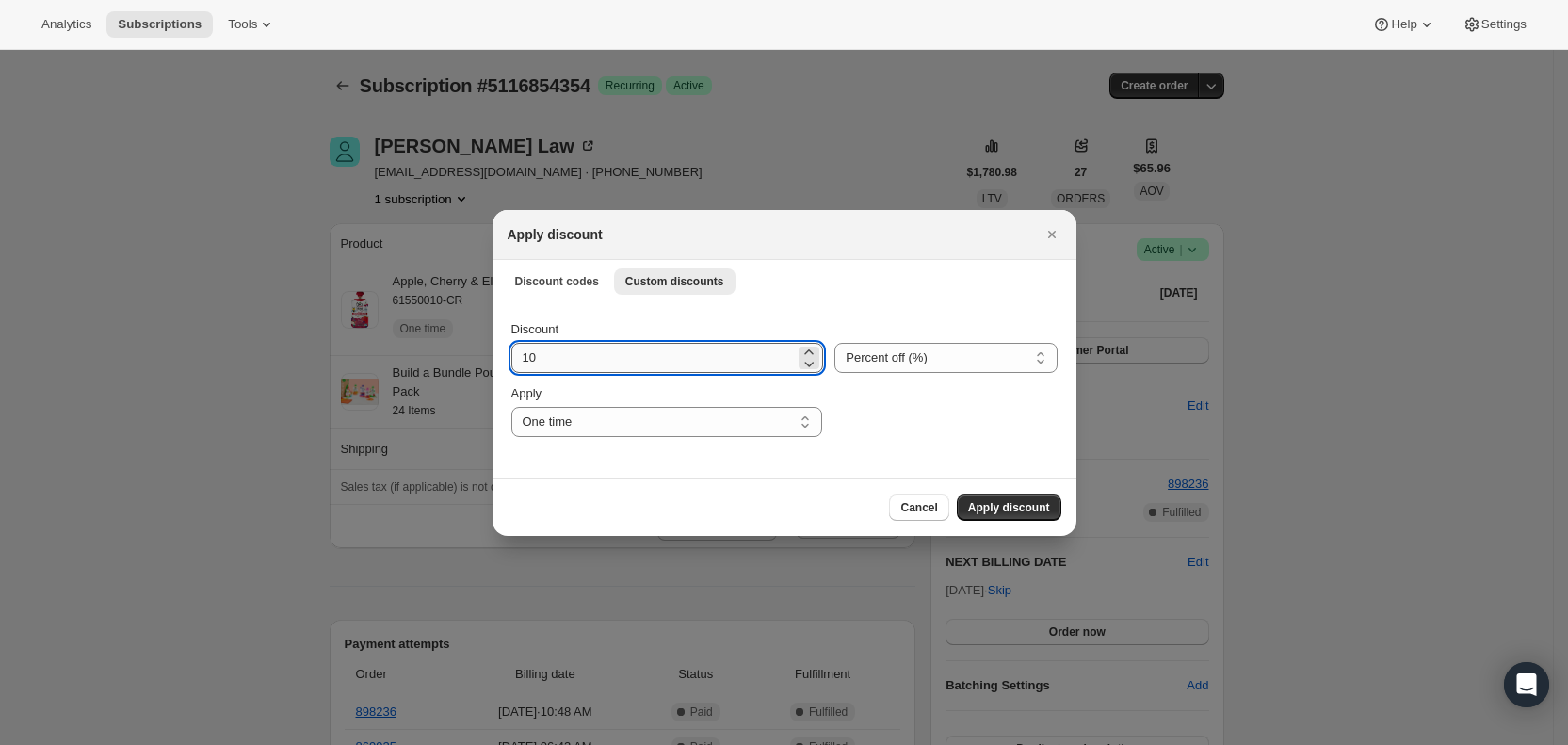
drag, startPoint x: 566, startPoint y: 366, endPoint x: 518, endPoint y: 361, distance: 48.3
click at [518, 361] on input "10" at bounding box center [653, 358] width 284 height 30
type input "25"
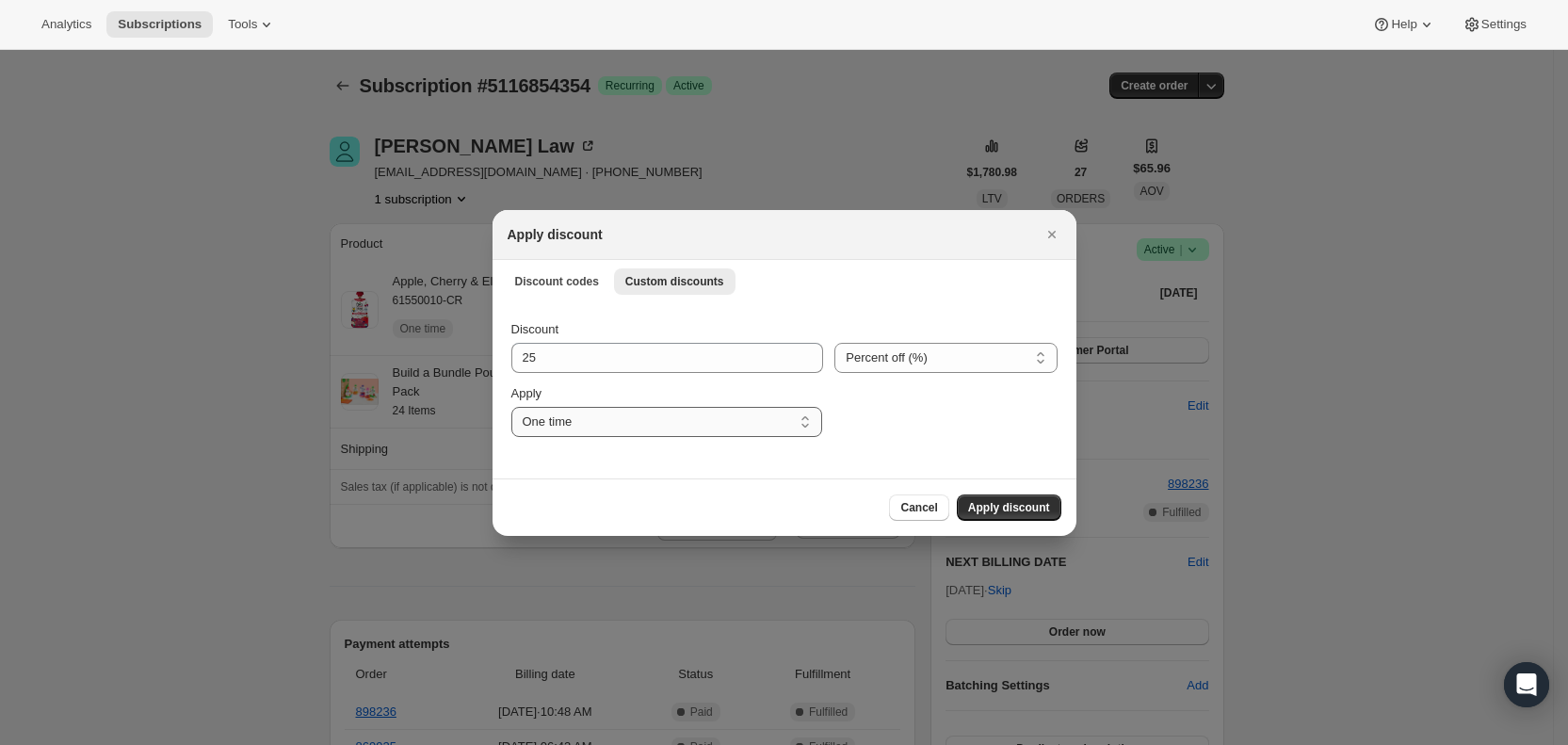
click at [623, 424] on select "One time Specify instances... Indefinitely" at bounding box center [666, 421] width 311 height 30
select select "specific"
click at [511, 407] on select "One time Specify instances... Indefinitely" at bounding box center [666, 421] width 311 height 30
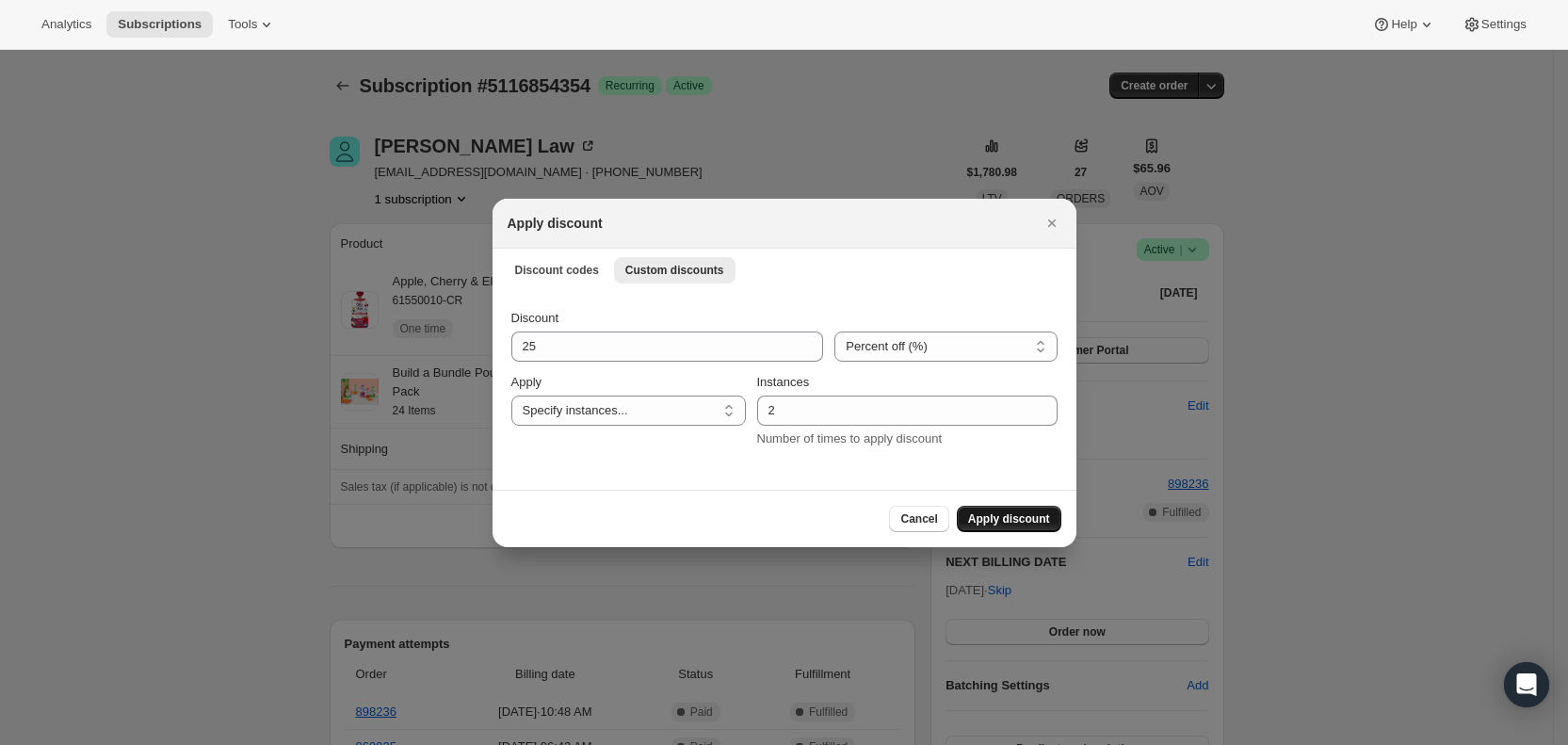
click at [998, 518] on span "Apply discount" at bounding box center [1008, 519] width 82 height 15
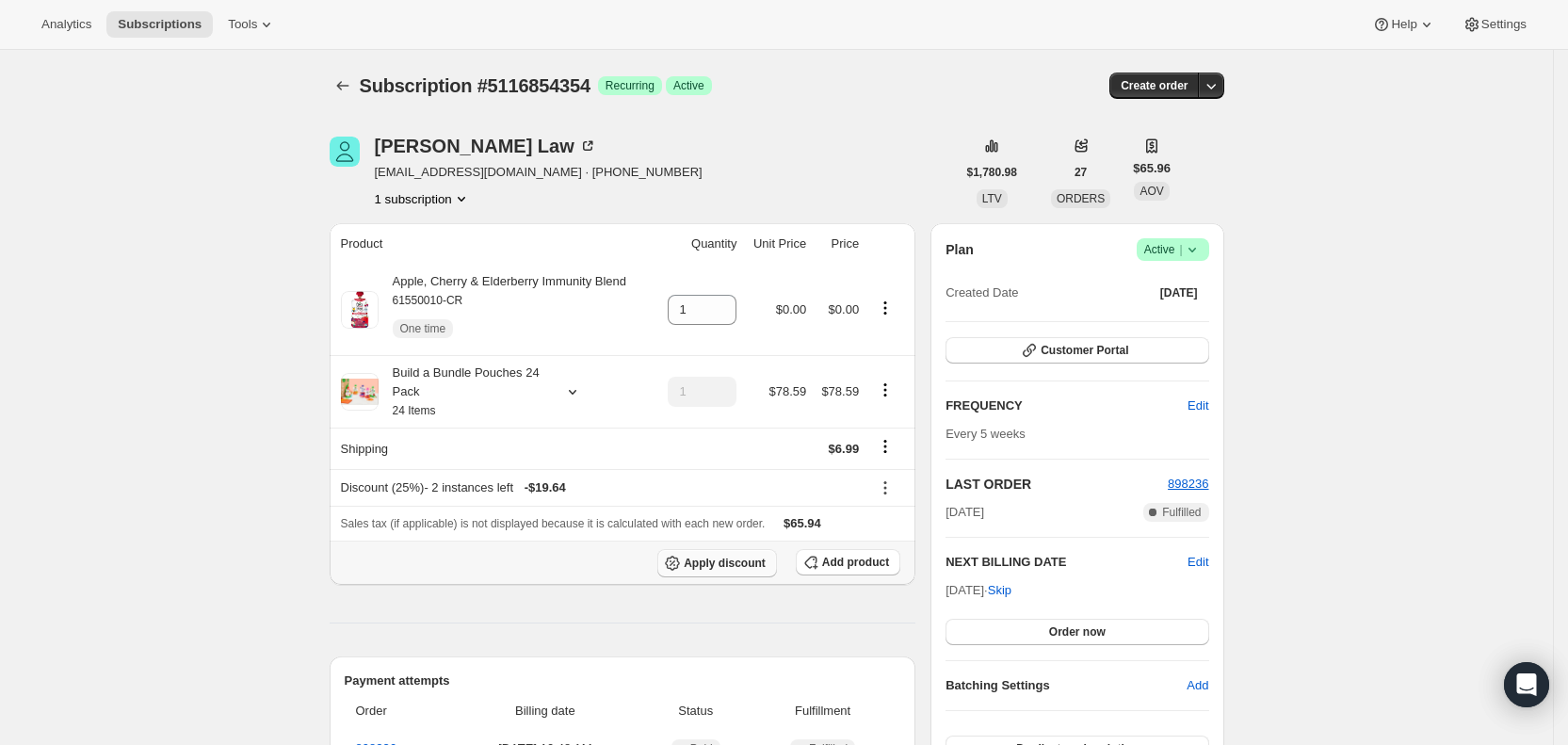
click at [758, 563] on span "Apply discount" at bounding box center [724, 564] width 82 height 15
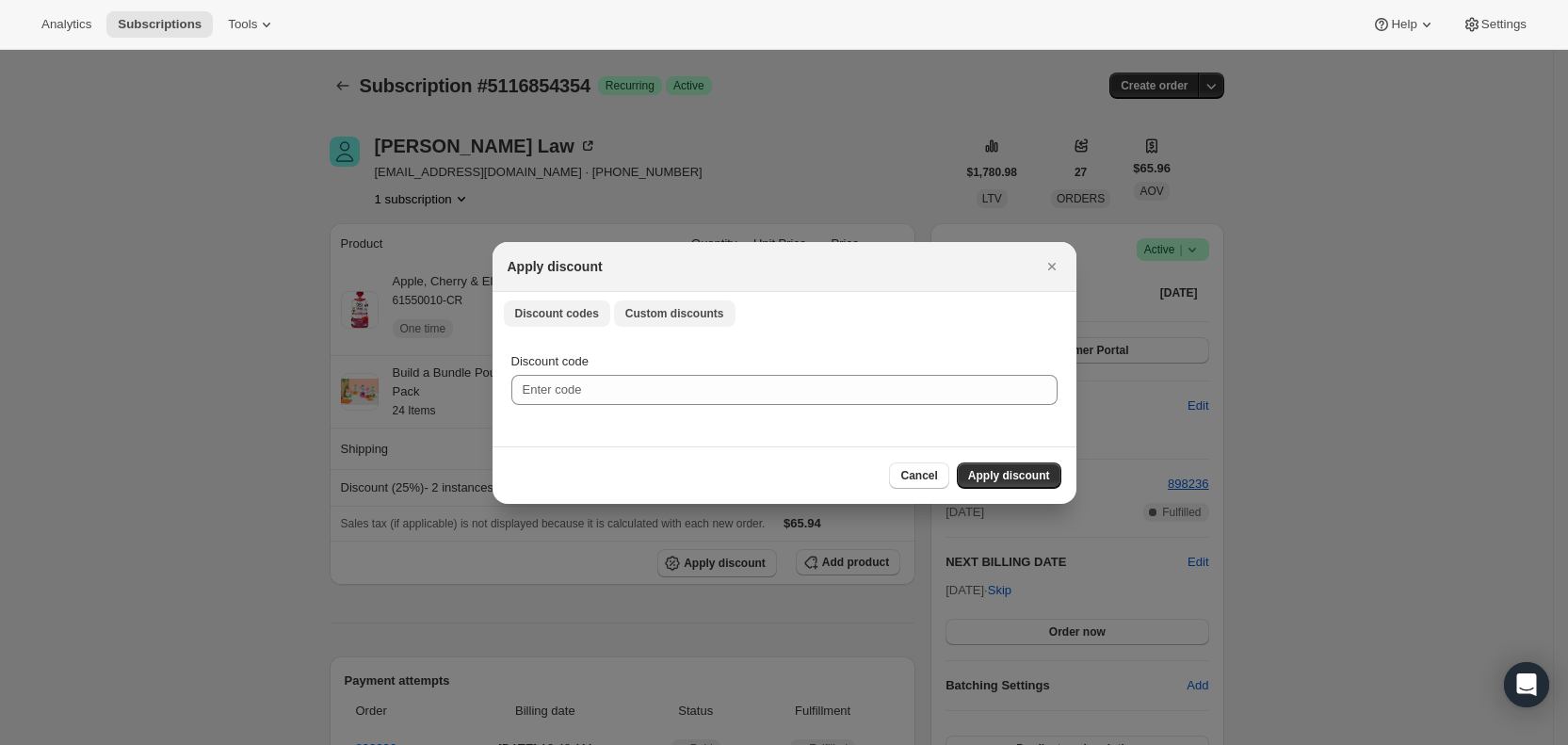
click at [695, 313] on span "Custom discounts" at bounding box center [674, 314] width 99 height 15
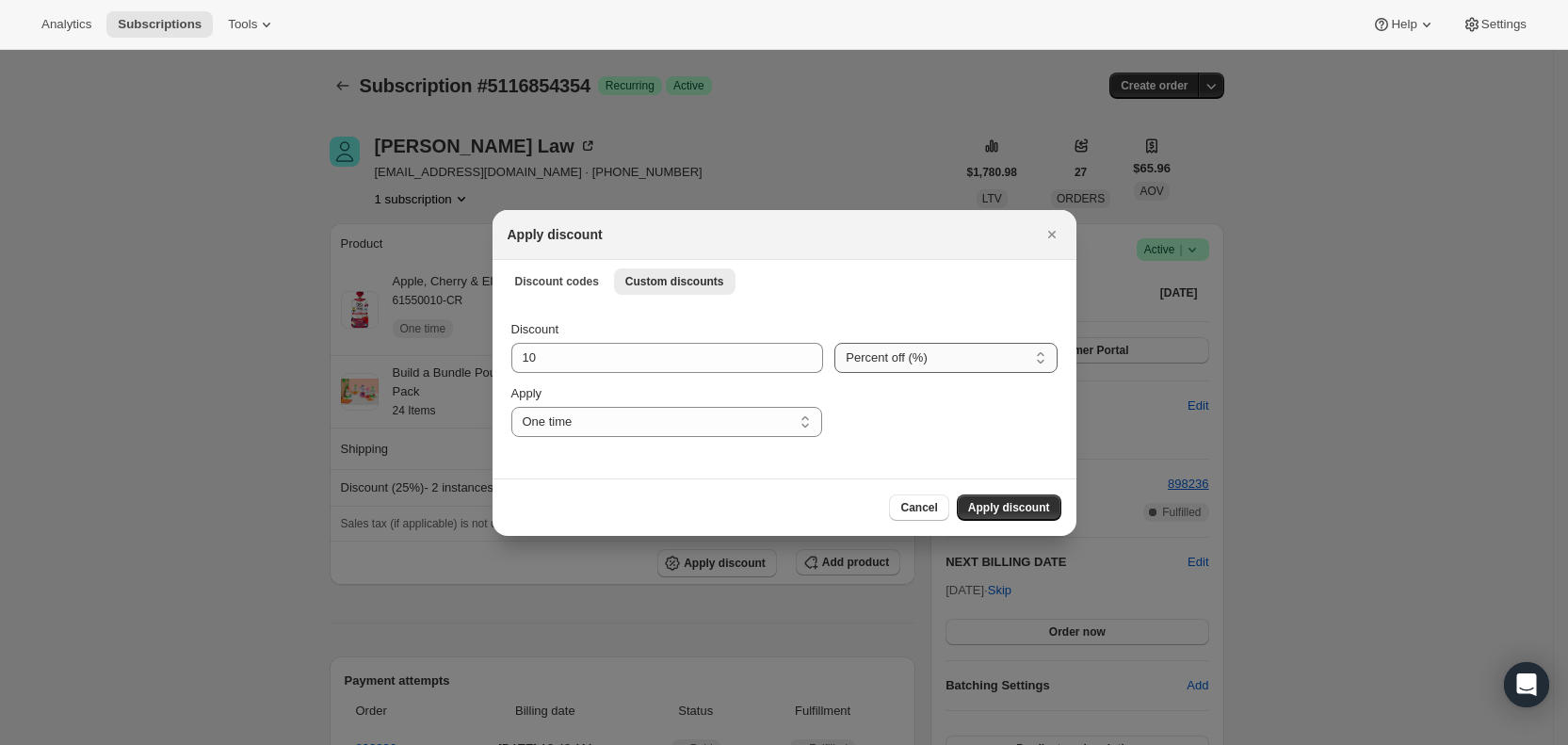
click at [914, 359] on select "Percent off (%) Amount off ($)" at bounding box center [945, 358] width 222 height 30
select select "fixed"
click at [834, 343] on select "Percent off (%) Amount off ($)" at bounding box center [945, 358] width 222 height 30
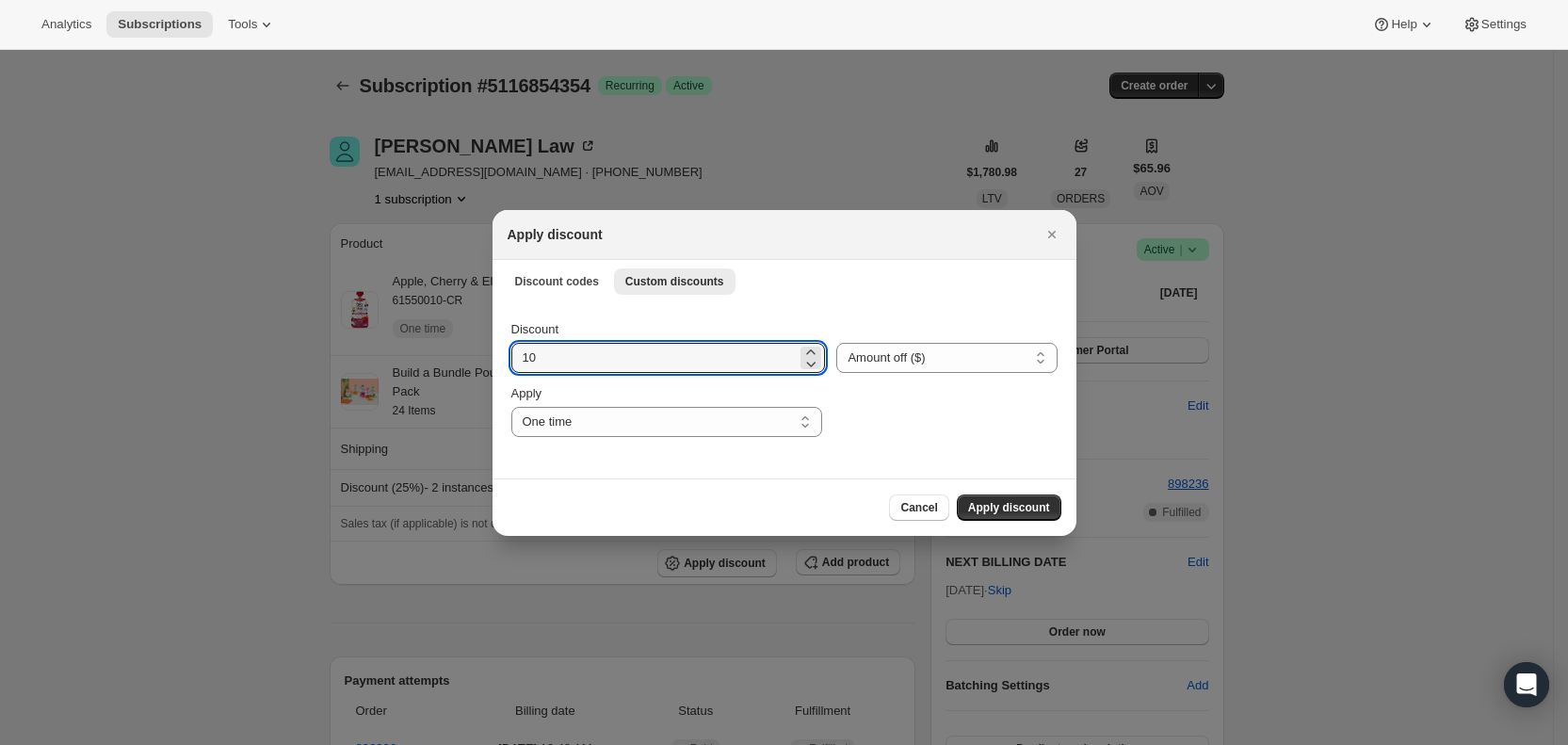
drag, startPoint x: 577, startPoint y: 361, endPoint x: 506, endPoint y: 365, distance: 71.1
click at [506, 365] on div "Discount 10 Percent off (%) Amount off ($) Amount off ($) Apply One time Specif…" at bounding box center [784, 390] width 584 height 177
type input "6.99"
click at [574, 418] on select "One time Specify instances... Indefinitely" at bounding box center [666, 421] width 311 height 30
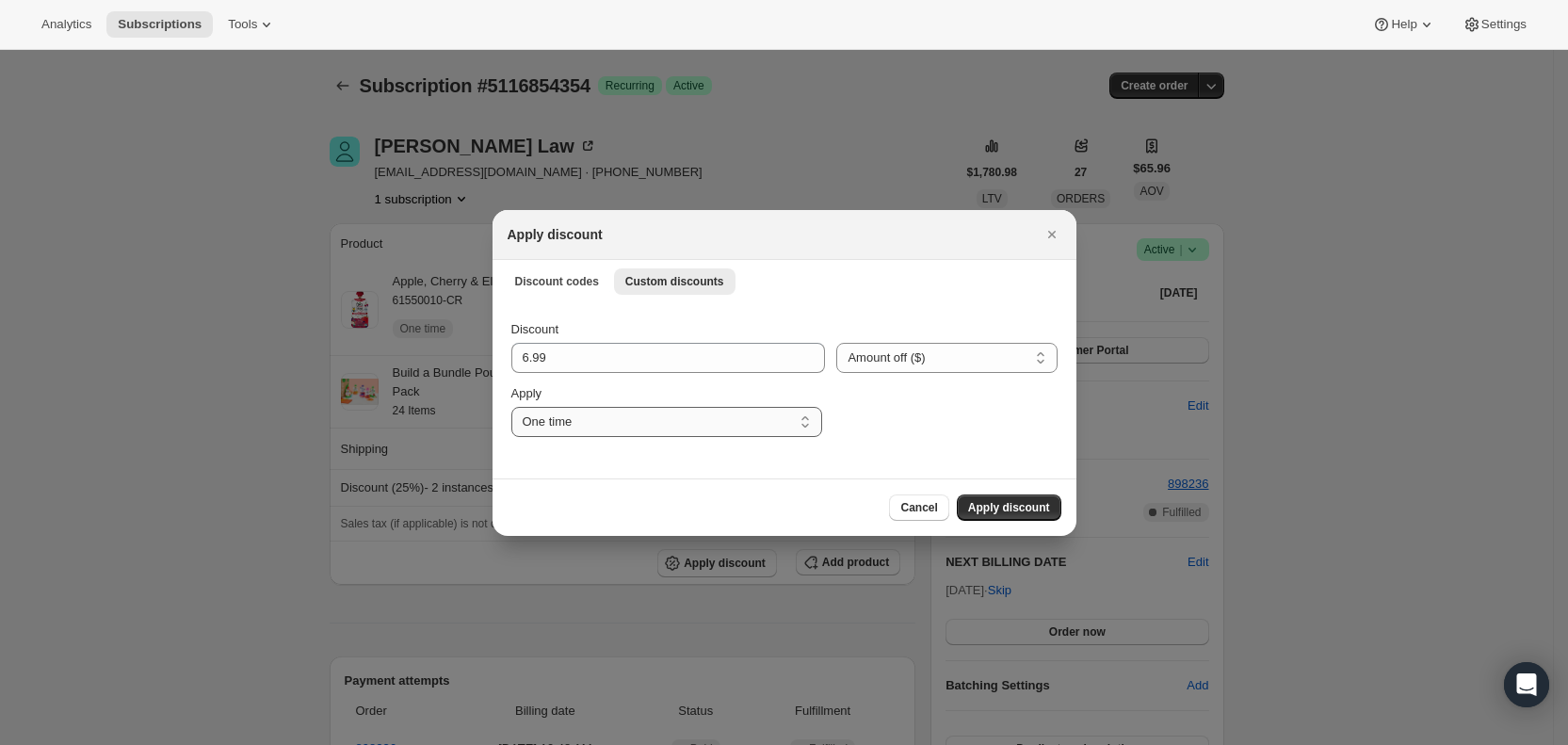
select select "specific"
click at [511, 407] on select "One time Specify instances... Indefinitely" at bounding box center [666, 421] width 311 height 30
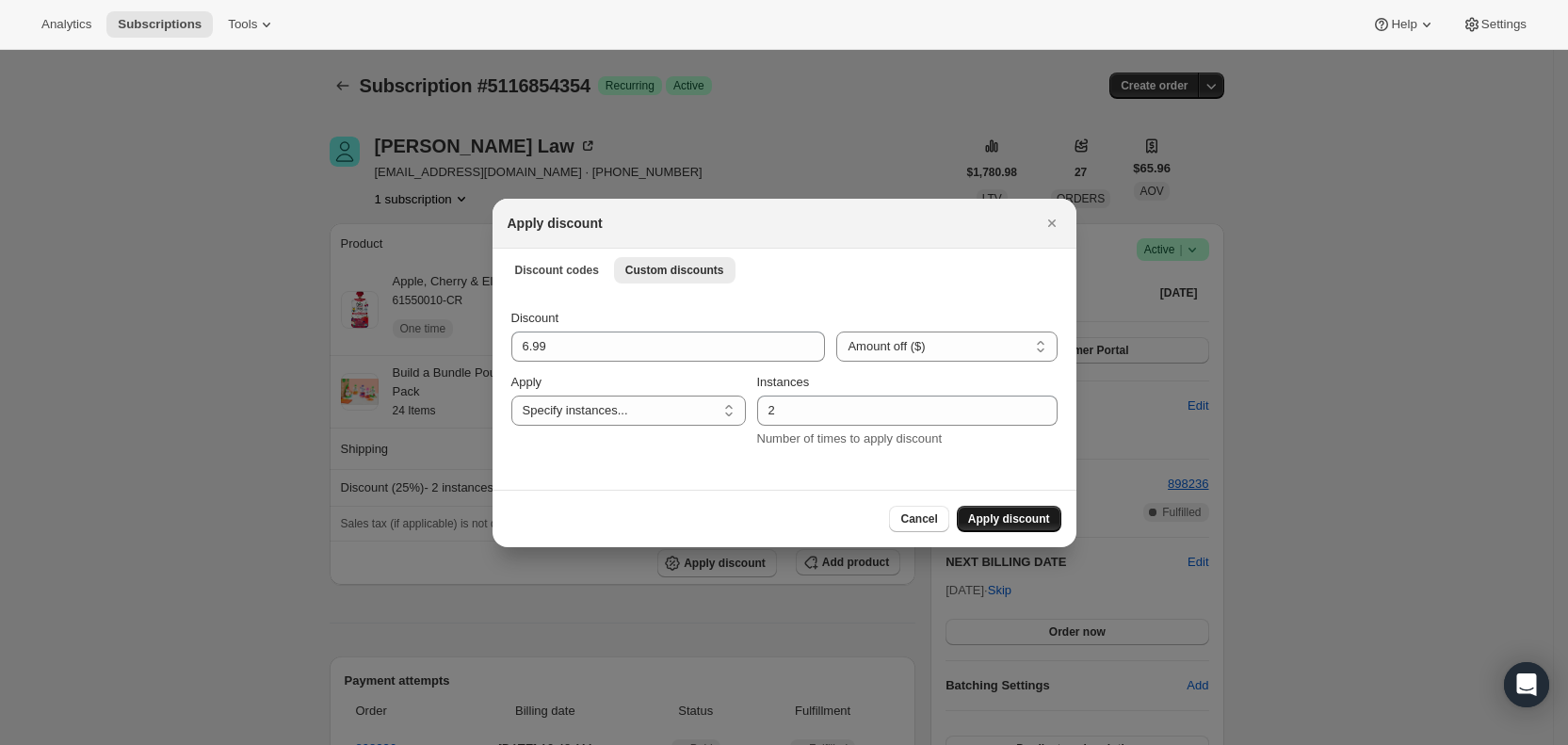
click at [1007, 519] on span "Apply discount" at bounding box center [1008, 519] width 82 height 15
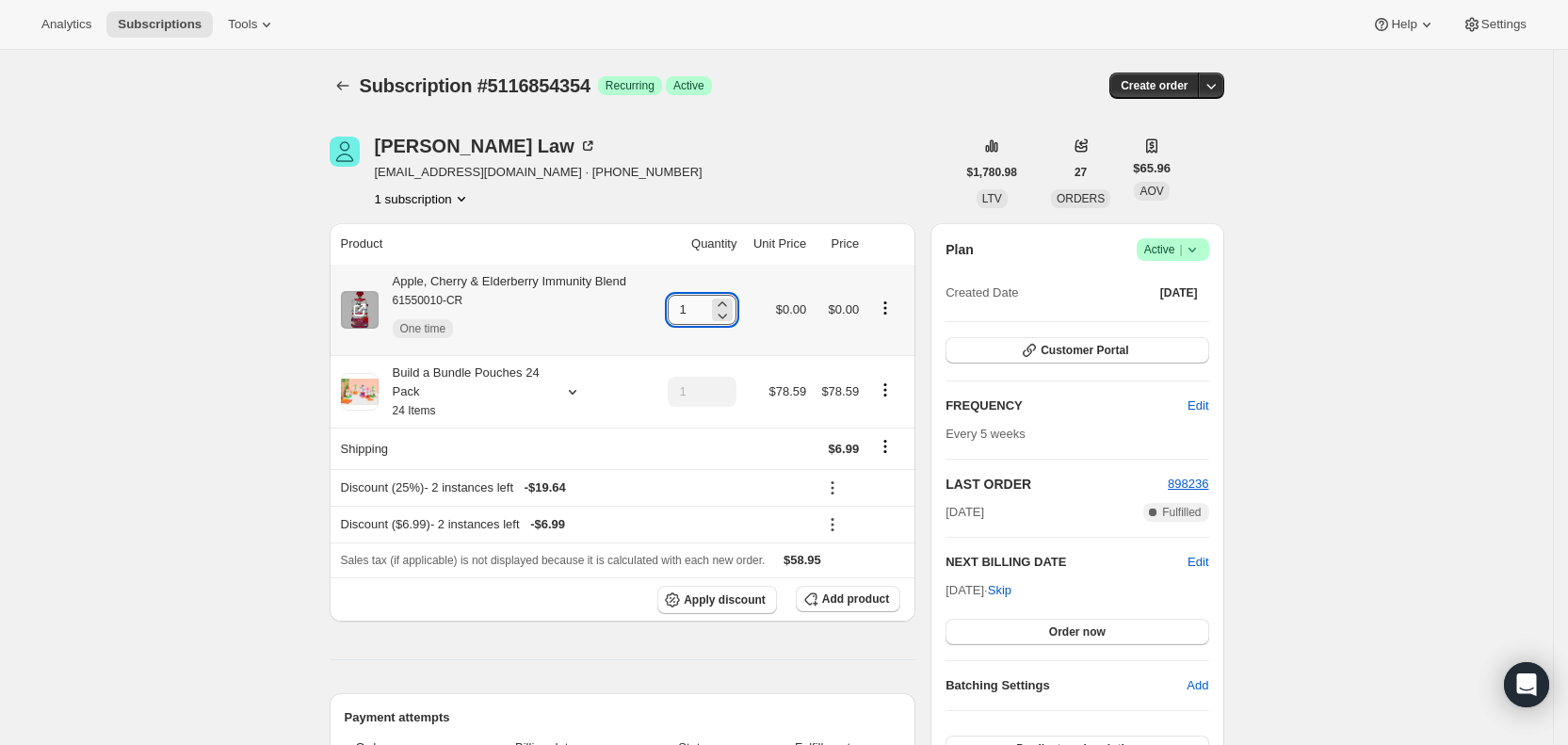
drag, startPoint x: 683, startPoint y: 306, endPoint x: 706, endPoint y: 311, distance: 23.5
click at [706, 311] on input "1" at bounding box center [688, 309] width 40 height 30
type input "3"
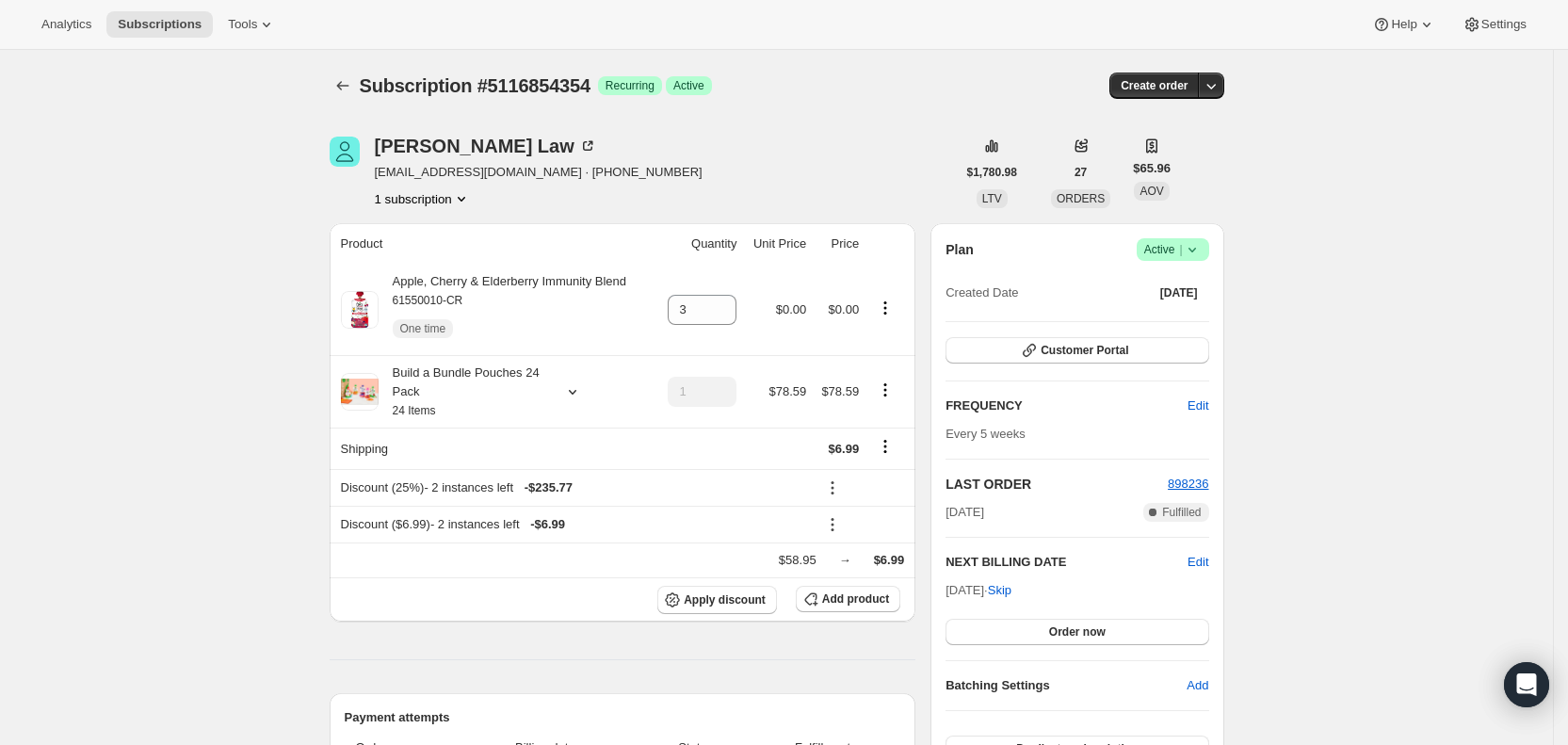
drag, startPoint x: 855, startPoint y: 139, endPoint x: 914, endPoint y: 48, distance: 108.5
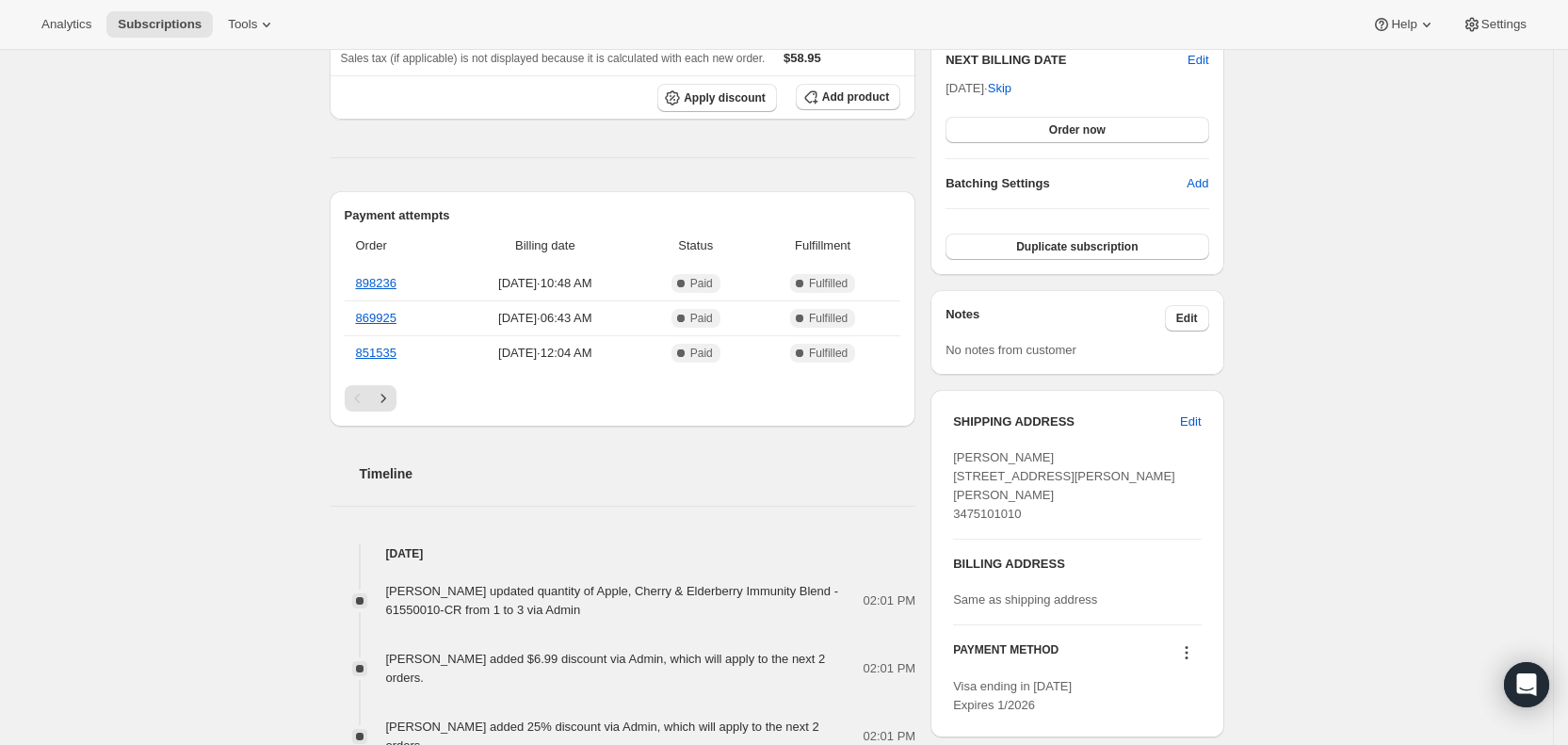
scroll to position [506, 0]
